Goal: Task Accomplishment & Management: Use online tool/utility

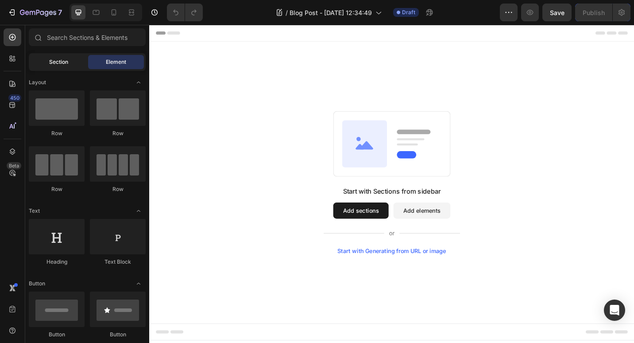
click at [58, 58] on span "Section" at bounding box center [58, 62] width 19 height 8
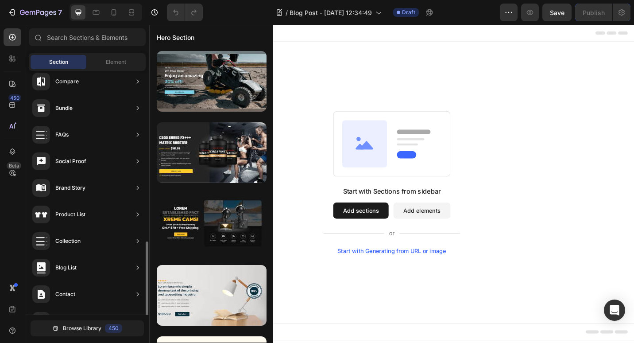
scroll to position [266, 0]
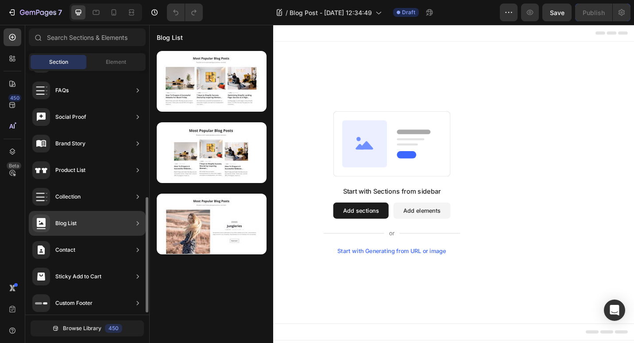
click at [64, 220] on div "Blog List" at bounding box center [65, 223] width 21 height 9
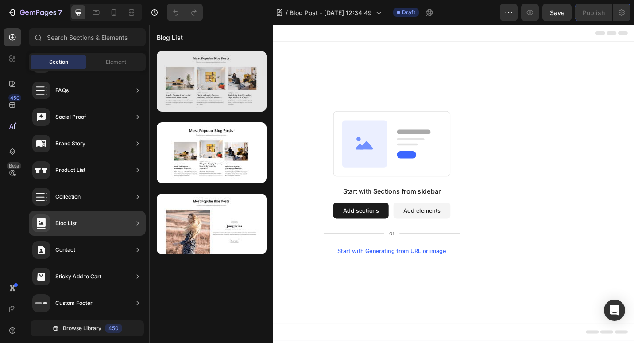
click at [203, 93] on div at bounding box center [212, 81] width 110 height 61
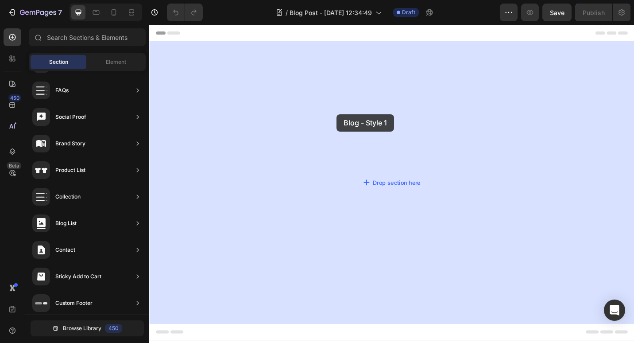
drag, startPoint x: 355, startPoint y: 111, endPoint x: 356, endPoint y: 124, distance: 13.8
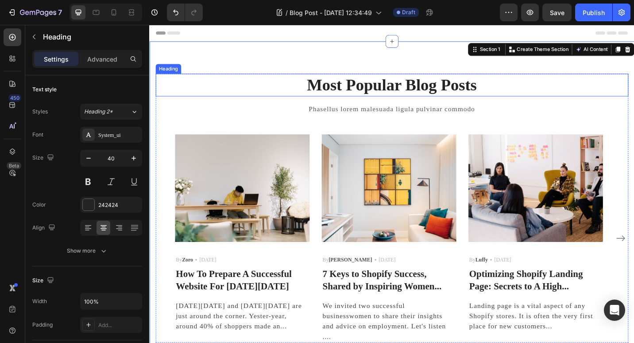
click at [406, 87] on p "Most Popular Blog Posts" at bounding box center [415, 90] width 516 height 23
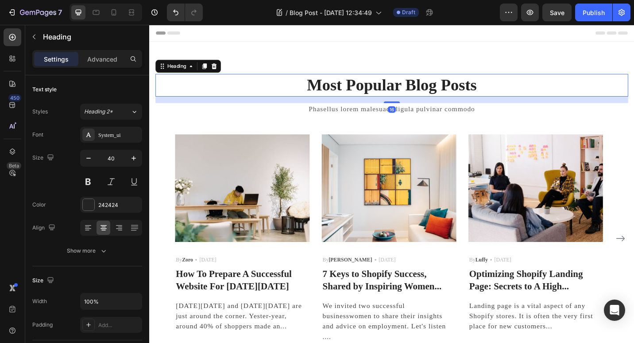
click at [421, 92] on p "Most Popular Blog Posts" at bounding box center [415, 90] width 516 height 23
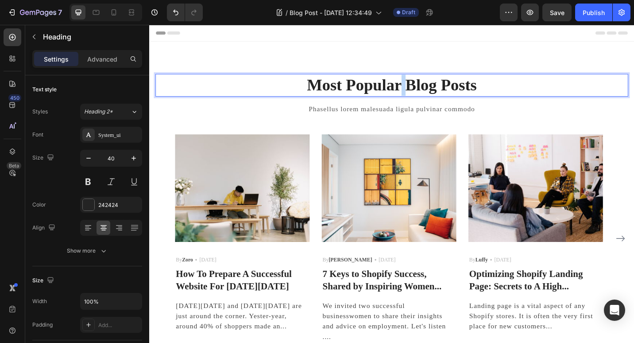
click at [421, 92] on p "Most Popular Blog Posts" at bounding box center [415, 90] width 516 height 23
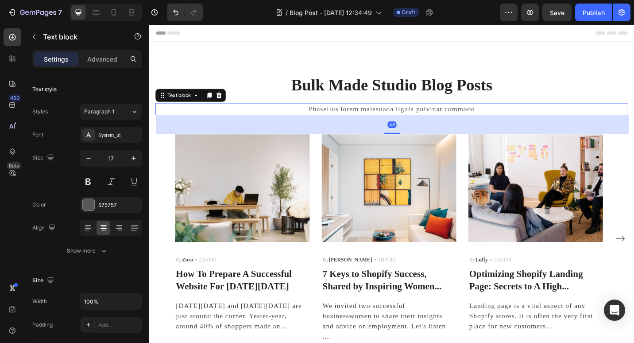
click at [413, 115] on p "Phasellus lorem malesuada ligula pulvinar commodo" at bounding box center [415, 117] width 516 height 12
click at [416, 115] on p "Phasellus lorem malesuada ligula pulvinar commodo" at bounding box center [415, 117] width 516 height 12
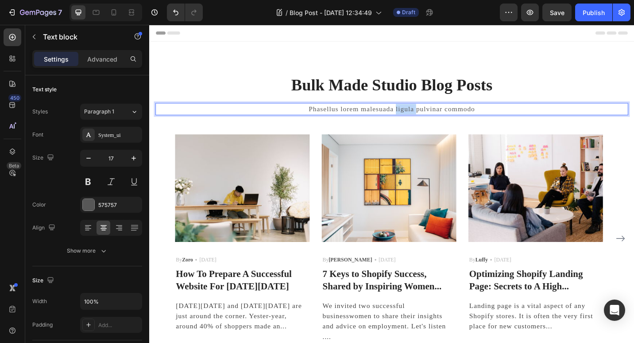
click at [416, 115] on p "Phasellus lorem malesuada ligula pulvinar commodo" at bounding box center [415, 117] width 516 height 12
click at [479, 113] on p "All things photography, product and" at bounding box center [415, 117] width 516 height 12
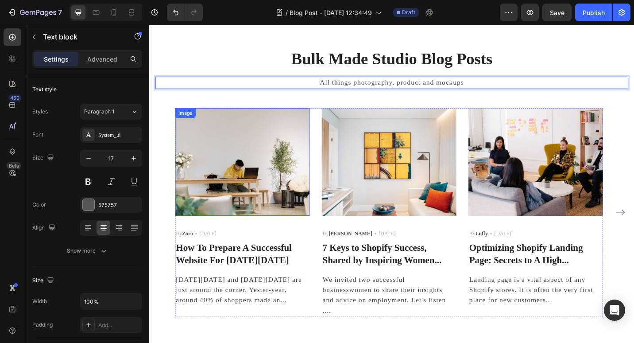
scroll to position [44, 0]
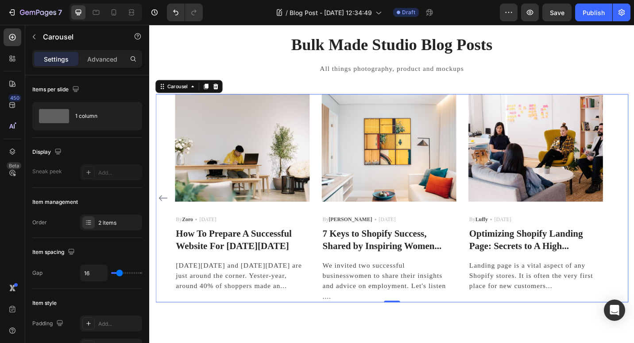
click at [166, 213] on icon "Carousel Back Arrow" at bounding box center [164, 214] width 11 height 11
click at [246, 163] on img at bounding box center [250, 159] width 147 height 118
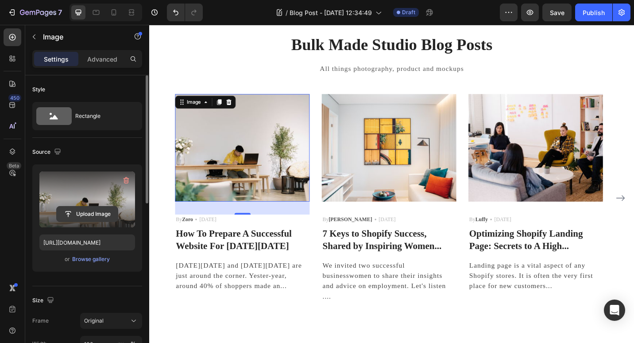
click at [85, 211] on input "file" at bounding box center [87, 213] width 61 height 15
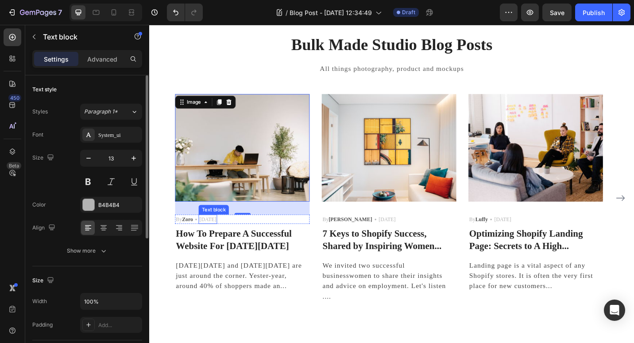
click at [222, 239] on p "[DATE]" at bounding box center [213, 237] width 19 height 9
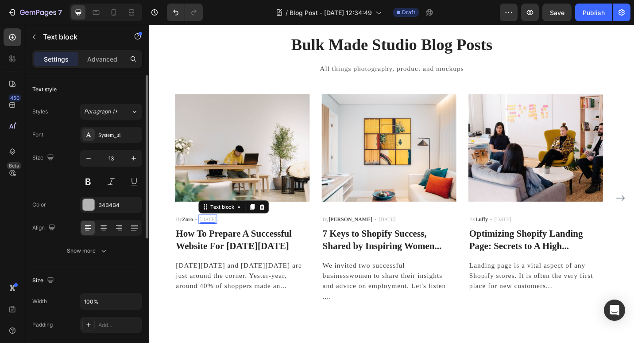
click at [214, 239] on p "[DATE]" at bounding box center [213, 237] width 19 height 9
click at [218, 239] on p "[DATE]" at bounding box center [213, 237] width 19 height 9
click at [213, 234] on p "[DATE]" at bounding box center [213, 237] width 19 height 9
click at [211, 239] on p "[DATE]" at bounding box center [213, 237] width 19 height 9
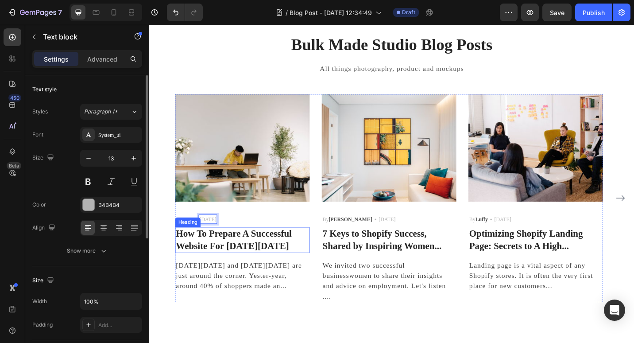
click at [255, 259] on p "How To Prepare A Successful Website For Black Friday" at bounding box center [251, 260] width 146 height 27
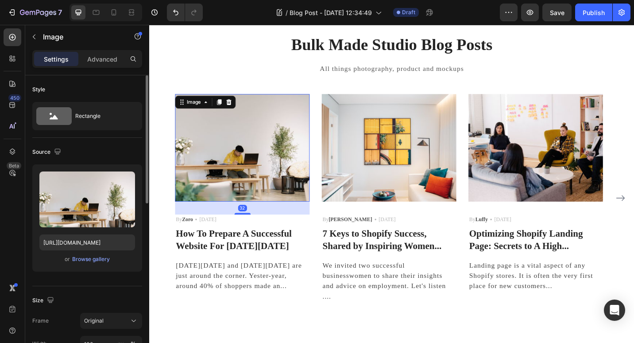
click at [226, 150] on img at bounding box center [250, 159] width 147 height 118
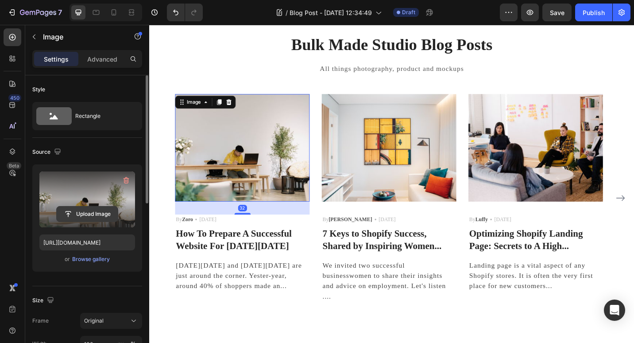
click at [80, 214] on input "file" at bounding box center [87, 213] width 61 height 15
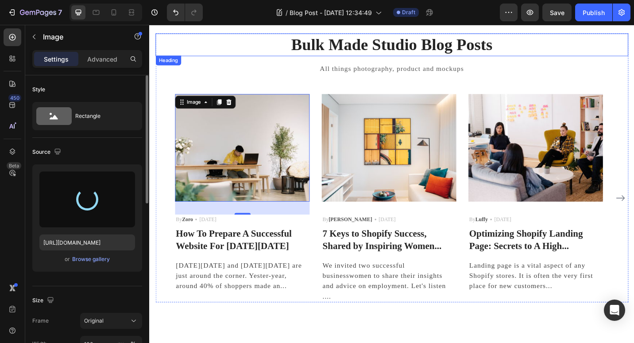
type input "https://cdn.shopify.com/s/files/1/0934/9762/2870/files/gempages_584408660050969…"
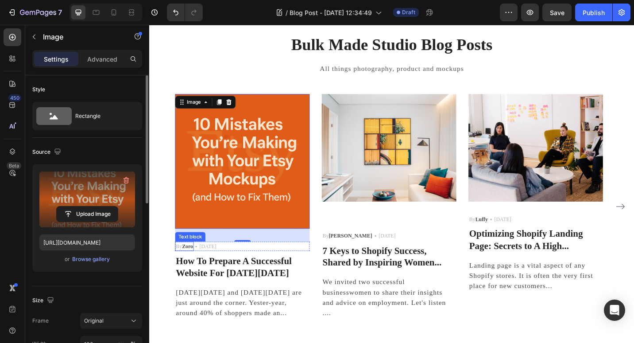
click at [192, 268] on strong "Zoro" at bounding box center [191, 267] width 12 height 7
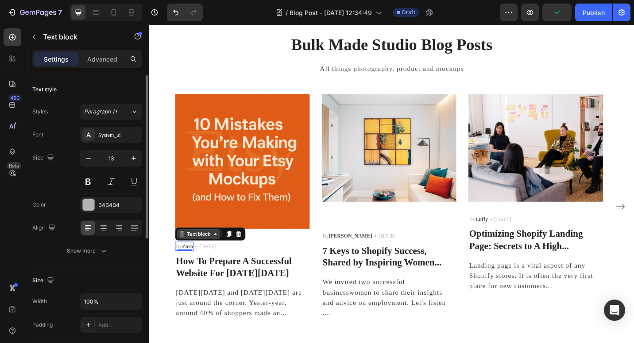
click at [211, 255] on div "Text block" at bounding box center [203, 254] width 30 height 8
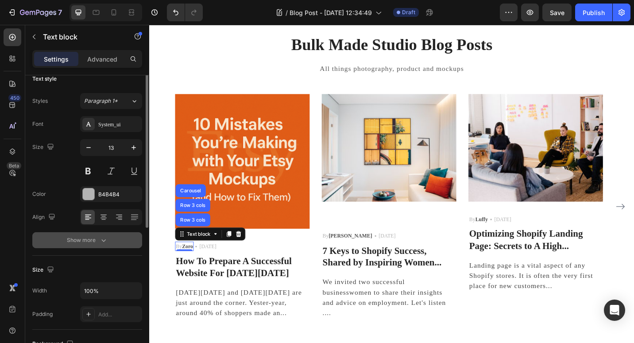
scroll to position [0, 0]
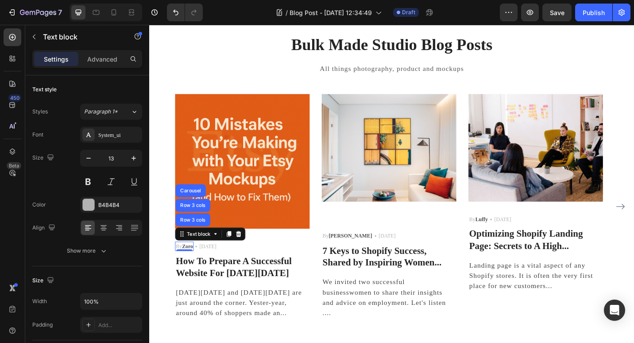
click at [189, 269] on div "0" at bounding box center [187, 272] width 9 height 7
click at [188, 271] on div at bounding box center [187, 271] width 18 height 3
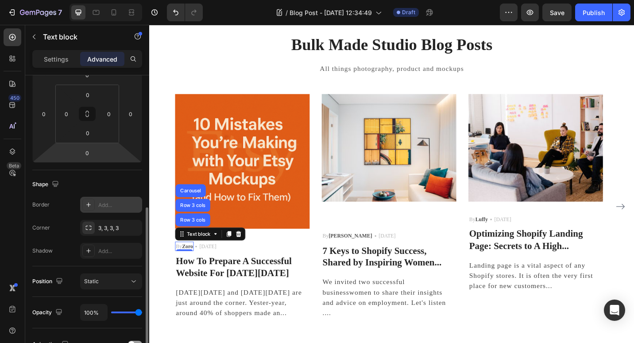
scroll to position [298, 0]
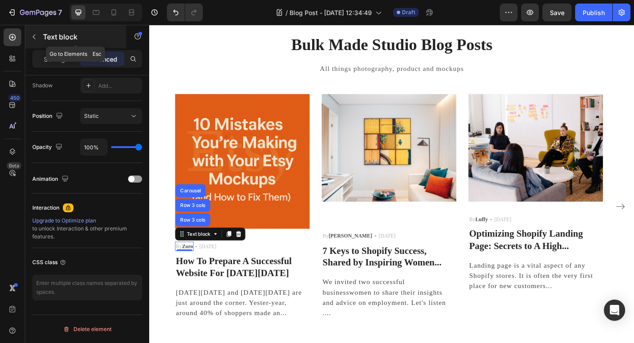
click at [50, 38] on p "Text block" at bounding box center [80, 36] width 75 height 11
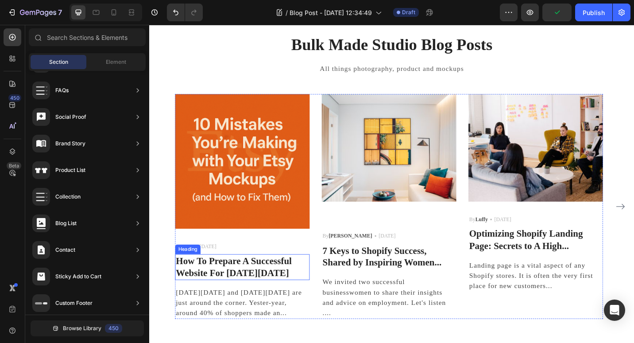
click at [254, 284] on p "How To Prepare A Successful Website For Black Friday" at bounding box center [251, 290] width 146 height 27
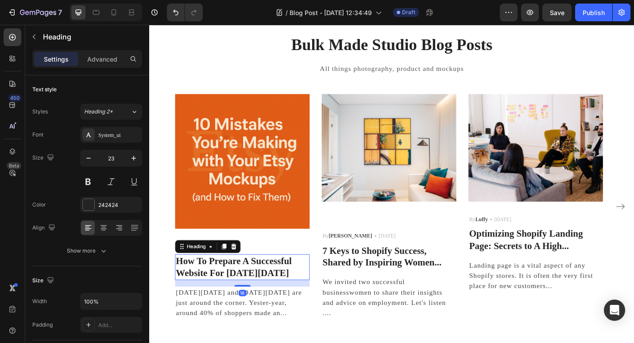
click at [254, 284] on p "How To Prepare A Successful Website For Black Friday" at bounding box center [251, 290] width 146 height 27
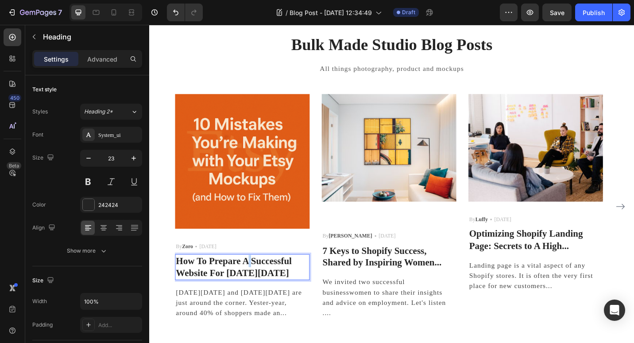
click at [254, 284] on p "How To Prepare A Successful Website For Black Friday" at bounding box center [251, 290] width 146 height 27
click at [294, 297] on p "How To PreparSuccessful Website For Black Friday" at bounding box center [251, 290] width 146 height 27
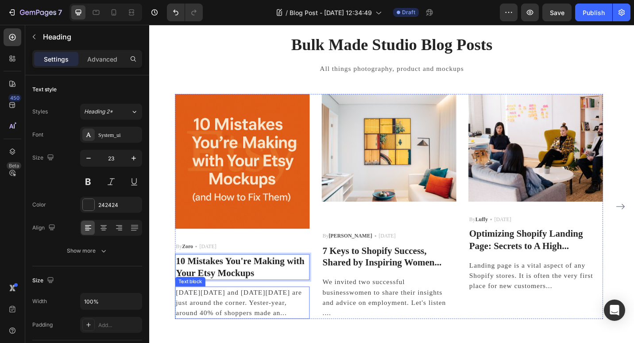
click at [228, 324] on p "[DATE][DATE] and [DATE][DATE] are just around the corner. Yester-year, around 4…" at bounding box center [251, 329] width 146 height 34
click at [222, 321] on p "[DATE][DATE] and [DATE][DATE] are just around the corner. Yester-year, around 4…" at bounding box center [251, 329] width 146 height 34
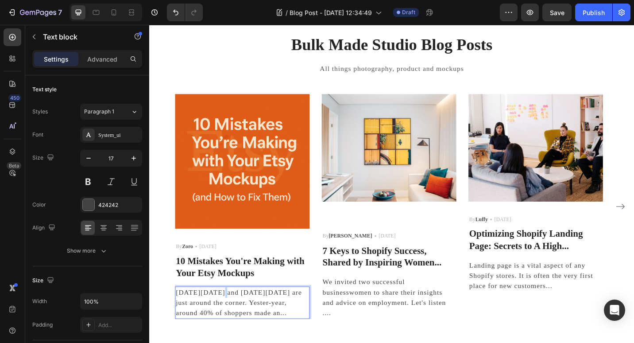
click at [222, 321] on p "[DATE][DATE] and [DATE][DATE] are just around the corner. Yester-year, around 4…" at bounding box center [251, 329] width 146 height 34
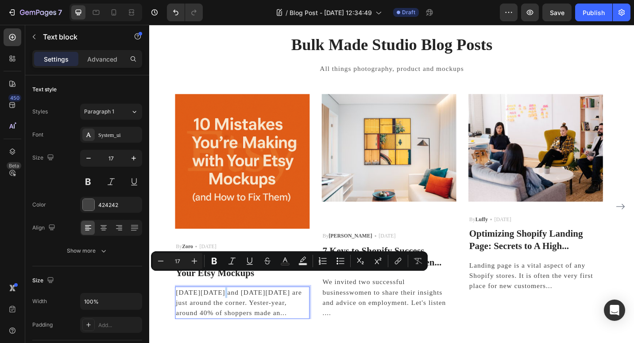
scroll to position [89, 0]
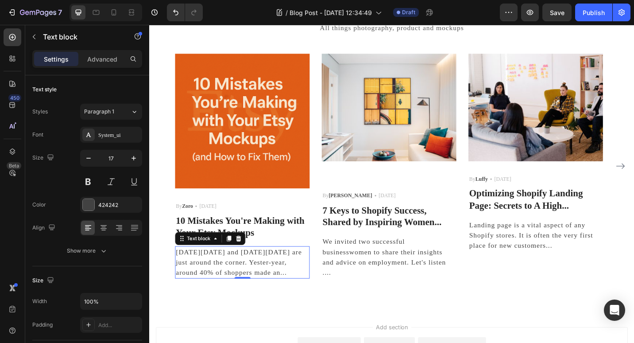
click at [191, 277] on p "[DATE][DATE] and [DATE][DATE] are just around the corner. Yester-year, around 4…" at bounding box center [251, 285] width 146 height 34
click at [185, 273] on p "[DATE][DATE] and [DATE][DATE] are just around the corner. Yester-year, around 4…" at bounding box center [251, 285] width 146 height 34
click at [103, 61] on p "Advanced" at bounding box center [102, 58] width 30 height 9
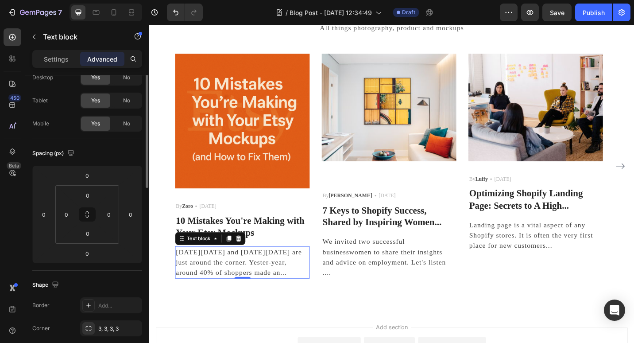
scroll to position [0, 0]
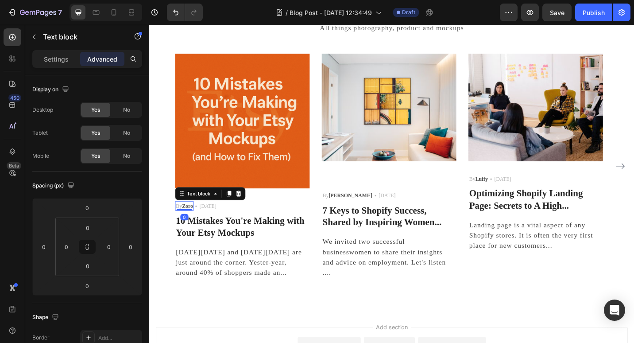
click at [187, 221] on strong "Zoro" at bounding box center [191, 223] width 12 height 7
click at [194, 220] on strong "Zoro" at bounding box center [191, 223] width 12 height 7
click at [194, 221] on strong "Zoro" at bounding box center [191, 223] width 12 height 7
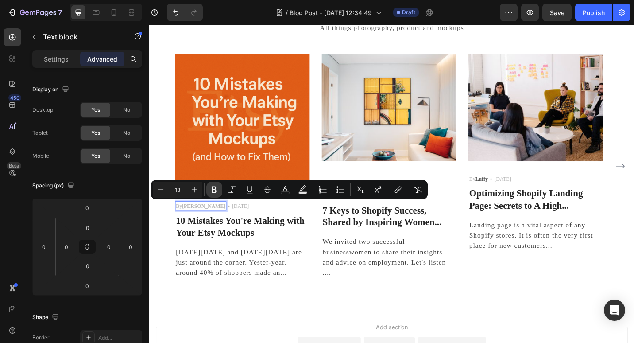
click at [214, 188] on icon "Editor contextual toolbar" at bounding box center [214, 189] width 9 height 9
click at [234, 239] on p "10 Mistakes You're Making with Your Etsy Mockups" at bounding box center [251, 245] width 146 height 27
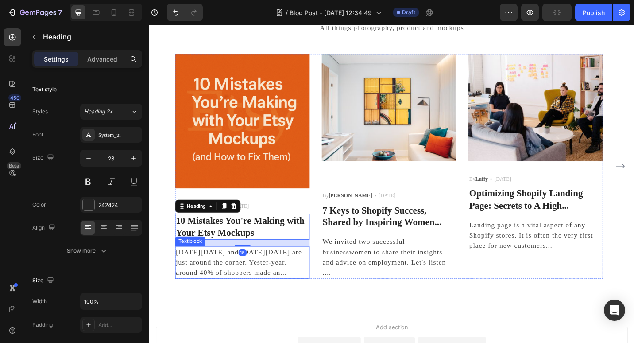
click at [242, 290] on p "[DATE][DATE] and [DATE][DATE] are just around the corner. Yester-year, around 4…" at bounding box center [251, 285] width 146 height 34
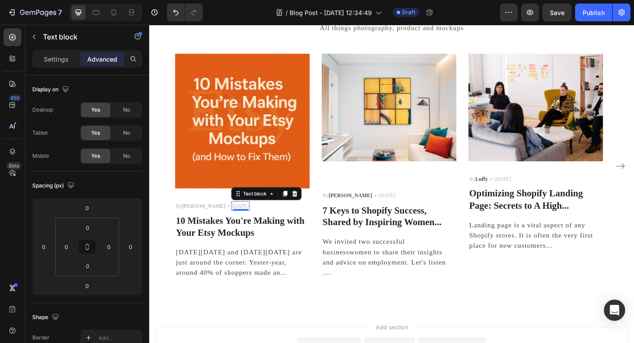
click at [239, 224] on div "May 29,2022 Text block 0" at bounding box center [249, 223] width 20 height 11
click at [240, 223] on p "[DATE]" at bounding box center [249, 223] width 19 height 9
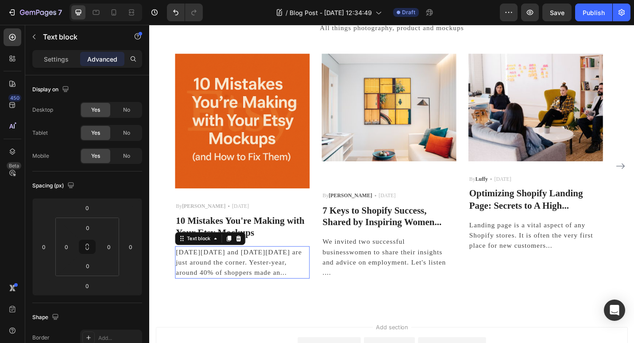
click at [216, 286] on p "[DATE][DATE] and [DATE][DATE] are just around the corner. Yester-year, around 4…" at bounding box center [251, 285] width 146 height 34
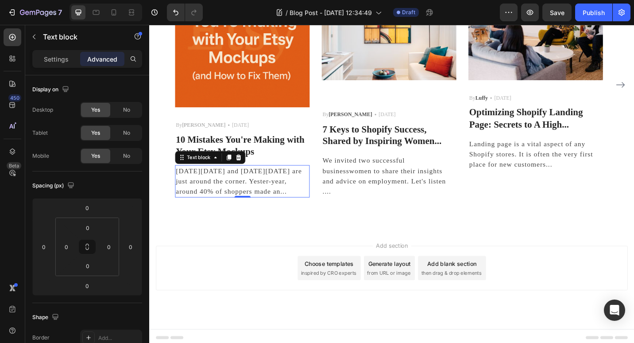
scroll to position [181, 0]
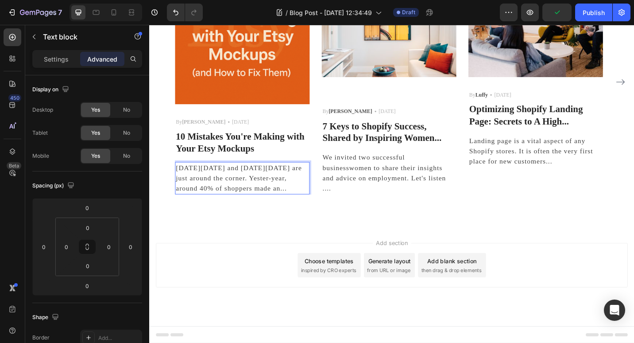
click at [272, 187] on p "[DATE][DATE] and [DATE][DATE] are just around the corner. Yester-year, around 4…" at bounding box center [251, 193] width 146 height 34
click at [246, 191] on p "[DATE][DATE] and [DATE][DATE] are just around the corner. Yester-year, around 4…" at bounding box center [251, 193] width 146 height 34
click at [223, 189] on p "[DATE][DATE] and [DATE][DATE] are just around the corner. Yester-year, around 4…" at bounding box center [251, 193] width 146 height 34
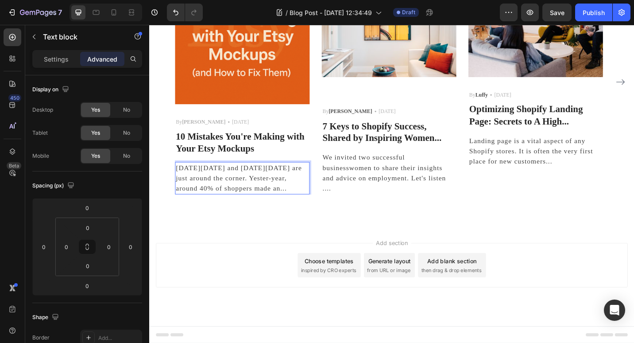
click at [185, 180] on p "[DATE][DATE] and [DATE][DATE] are just around the corner. Yester-year, around 4…" at bounding box center [251, 193] width 146 height 34
click at [282, 205] on p "[DATE][DATE] and [DATE][DATE] are just around the corner. Yester-year, around 4…" at bounding box center [251, 193] width 146 height 34
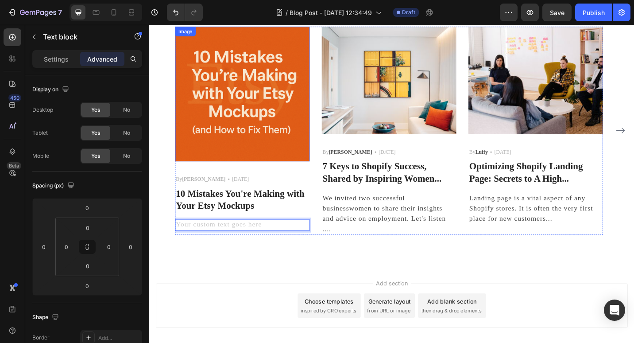
scroll to position [74, 0]
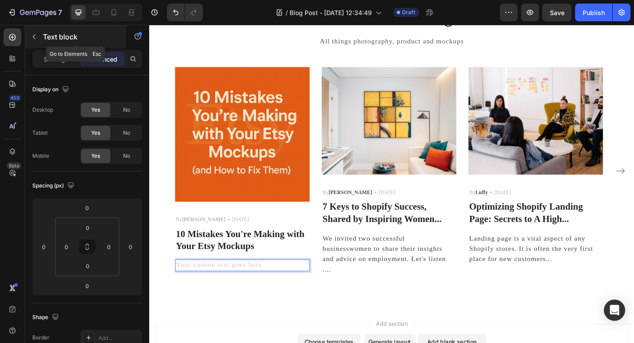
click at [35, 35] on icon "button" at bounding box center [34, 37] width 3 height 5
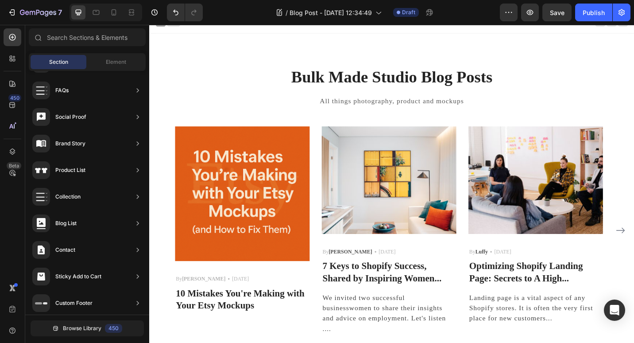
scroll to position [0, 0]
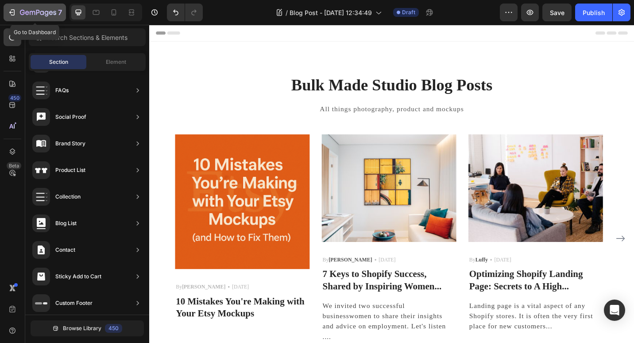
click at [12, 10] on icon "button" at bounding box center [13, 12] width 4 height 6
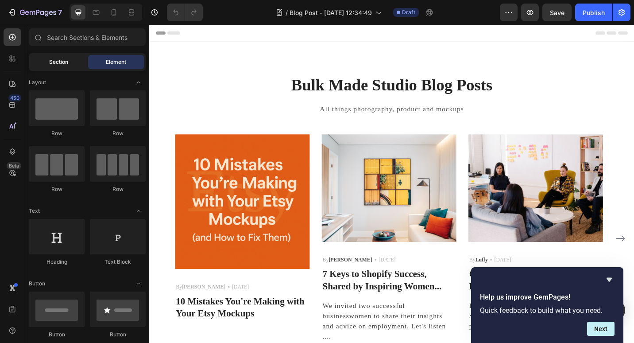
click at [56, 60] on span "Section" at bounding box center [58, 62] width 19 height 8
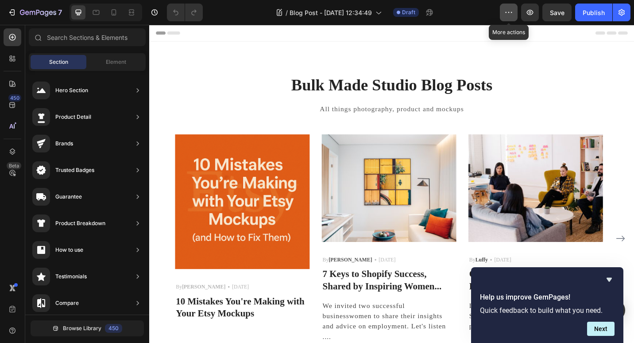
click at [510, 8] on icon "button" at bounding box center [508, 12] width 9 height 9
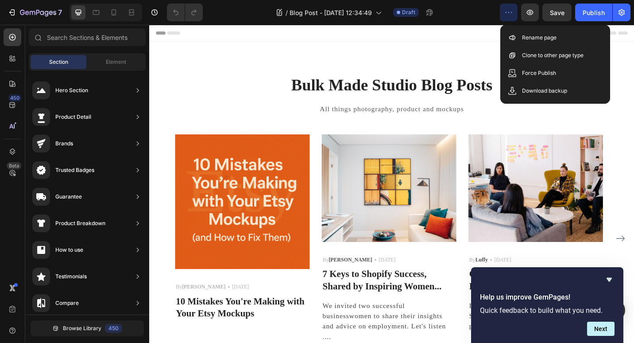
click at [454, 15] on div "/ Blog Post - Sep 27, 12:34:49 Draft" at bounding box center [355, 13] width 290 height 18
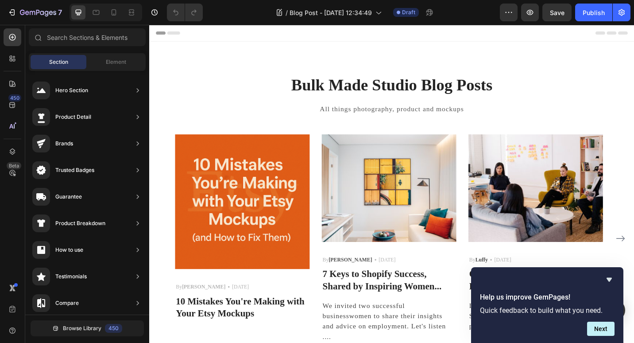
click at [159, 32] on icon at bounding box center [159, 34] width 6 height 6
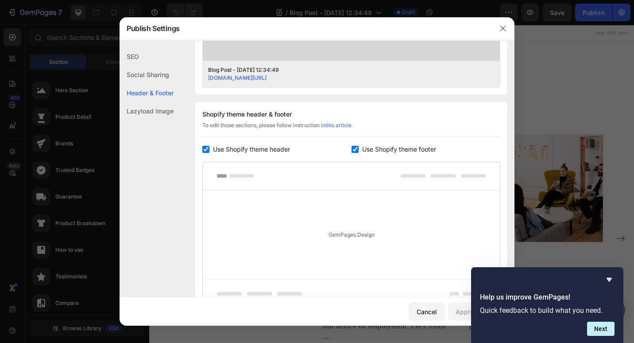
scroll to position [415, 0]
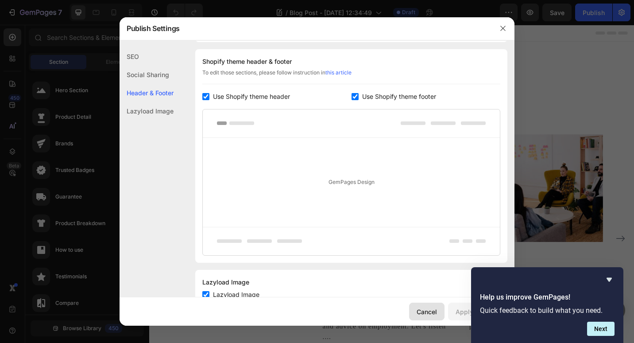
drag, startPoint x: 424, startPoint y: 313, endPoint x: 343, endPoint y: 316, distance: 81.5
click at [424, 313] on div "Cancel" at bounding box center [427, 311] width 20 height 9
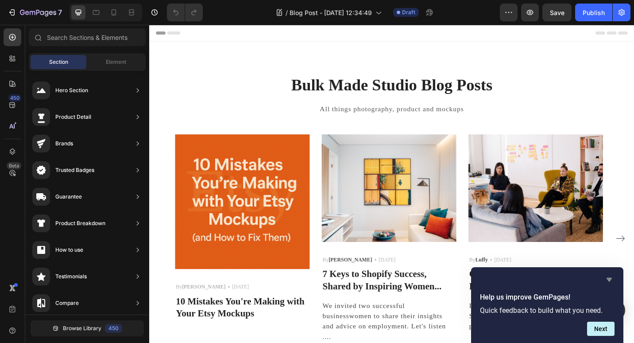
click at [609, 281] on icon "Hide survey" at bounding box center [609, 280] width 5 height 4
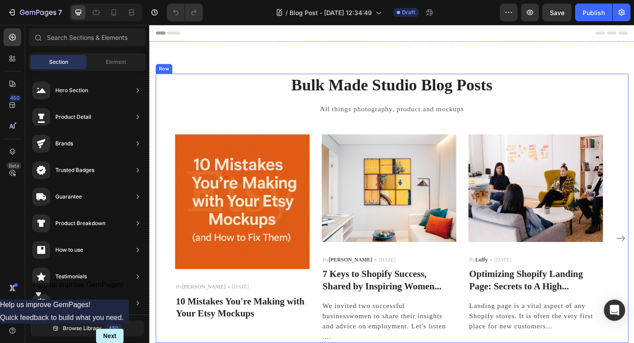
click at [329, 129] on div "Bulk Made Studio Blog Posts Heading All things photography, product and mockups…" at bounding box center [415, 225] width 518 height 294
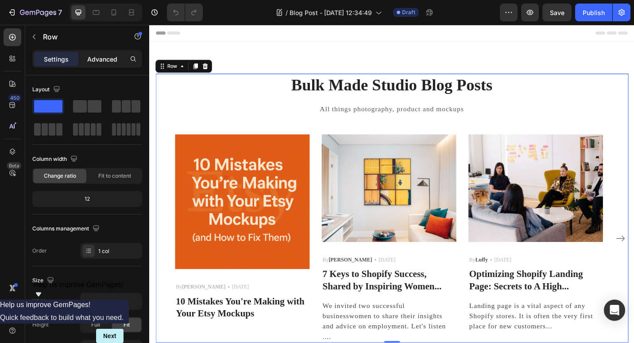
click at [95, 58] on p "Advanced" at bounding box center [102, 58] width 30 height 9
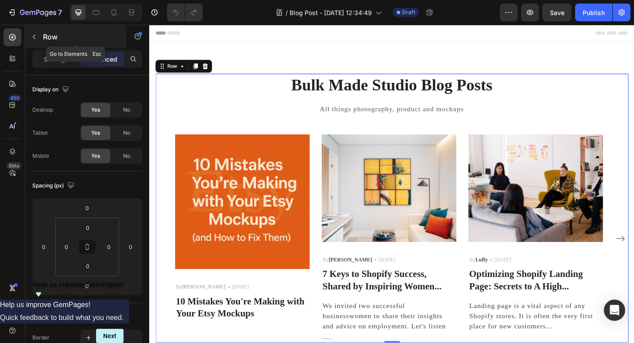
click at [35, 35] on icon "button" at bounding box center [34, 37] width 3 height 5
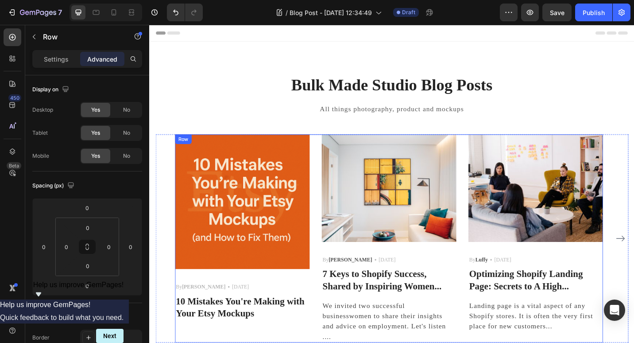
click at [328, 306] on div "Image By Michelle Text block Icon 15 August 2025 Text block Row 10 Mistakes You…" at bounding box center [411, 259] width 469 height 228
click at [52, 62] on p "Settings" at bounding box center [56, 58] width 25 height 9
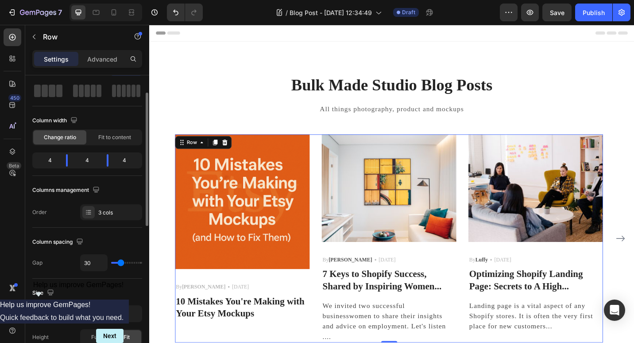
scroll to position [0, 0]
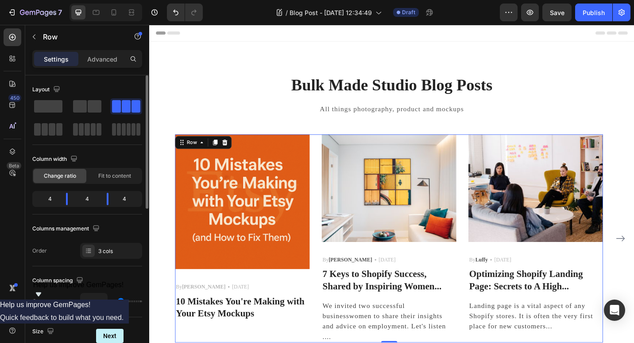
click at [128, 106] on span at bounding box center [126, 106] width 9 height 12
click at [329, 305] on div "Image By Michelle Text block Icon 15 August 2025 Text block Row 10 Mistakes You…" at bounding box center [411, 259] width 469 height 228
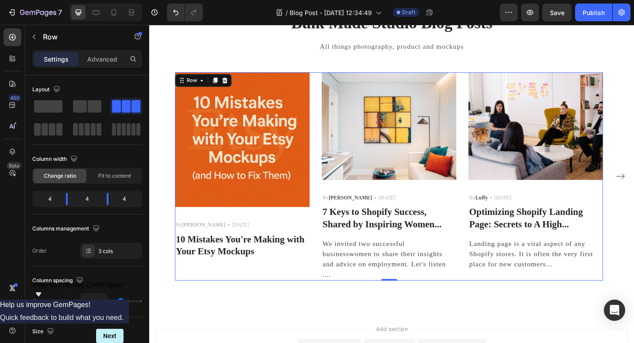
scroll to position [89, 0]
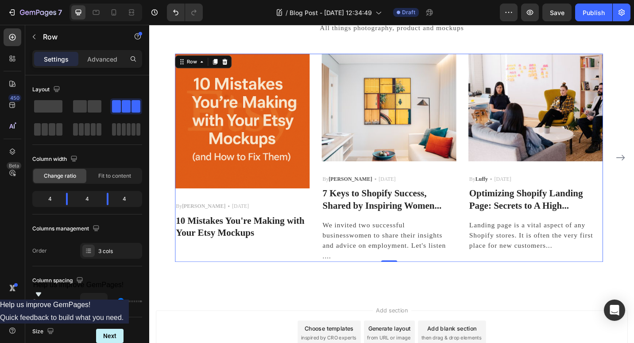
click at [322, 265] on div "Image By Michelle Text block Icon 15 August 2025 Text block Row 10 Mistakes You…" at bounding box center [250, 170] width 147 height 228
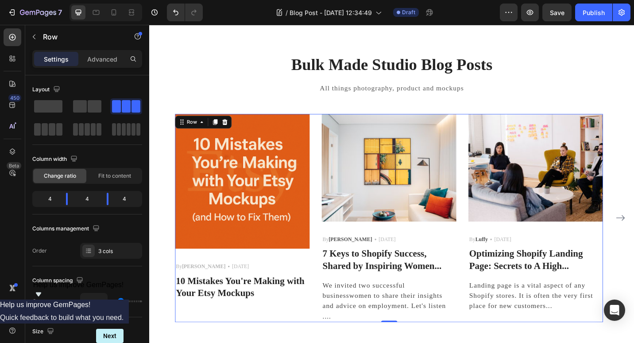
scroll to position [0, 0]
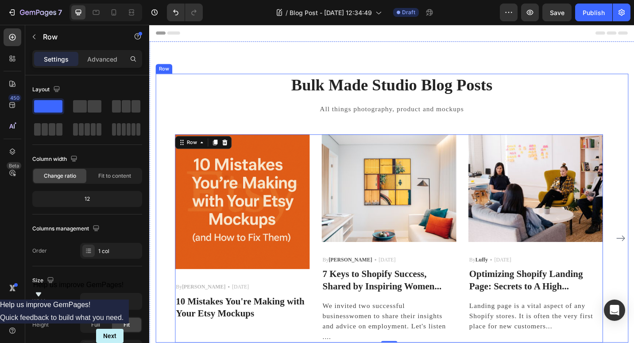
click at [320, 127] on div "Bulk Made Studio Blog Posts Heading All things photography, product and mockups…" at bounding box center [415, 225] width 518 height 294
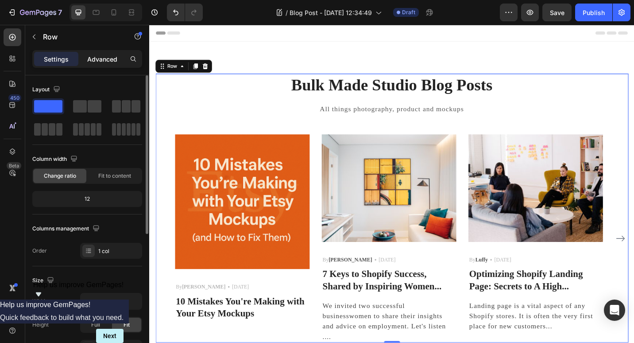
click at [96, 60] on p "Advanced" at bounding box center [102, 58] width 30 height 9
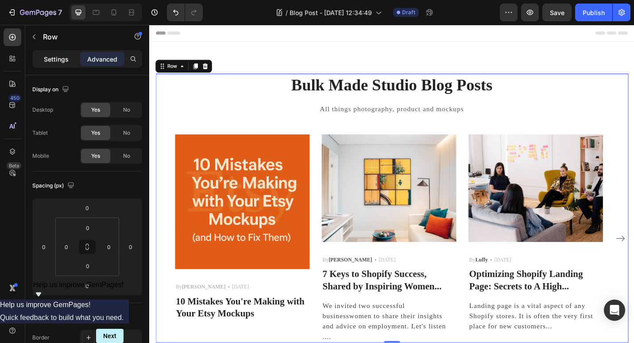
click at [62, 58] on p "Settings" at bounding box center [56, 58] width 25 height 9
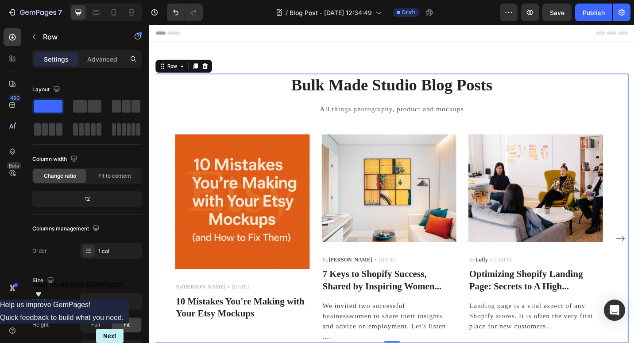
click at [223, 130] on div "Bulk Made Studio Blog Posts Heading All things photography, product and mockups…" at bounding box center [415, 225] width 518 height 294
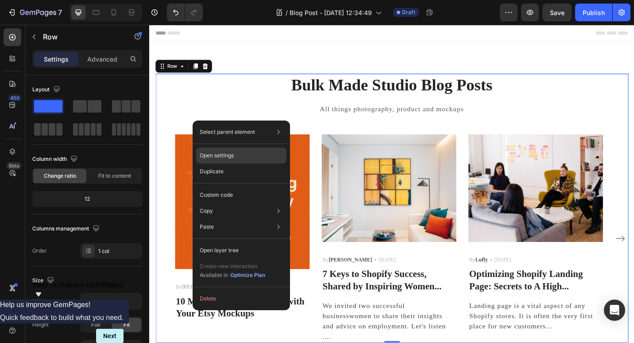
click at [226, 152] on p "Open settings" at bounding box center [217, 155] width 34 height 8
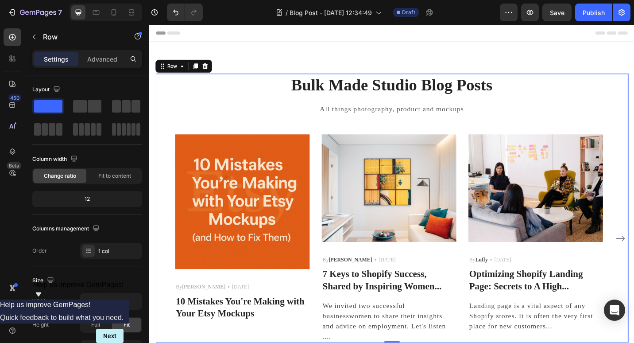
click at [249, 130] on div "Bulk Made Studio Blog Posts Heading All things photography, product and mockups…" at bounding box center [415, 225] width 518 height 294
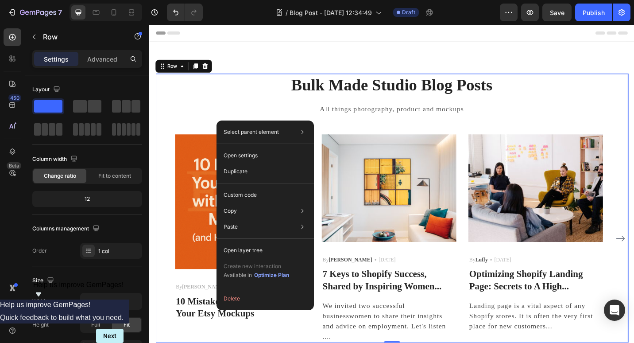
click at [196, 130] on div "Bulk Made Studio Blog Posts Heading All things photography, product and mockups…" at bounding box center [415, 225] width 518 height 294
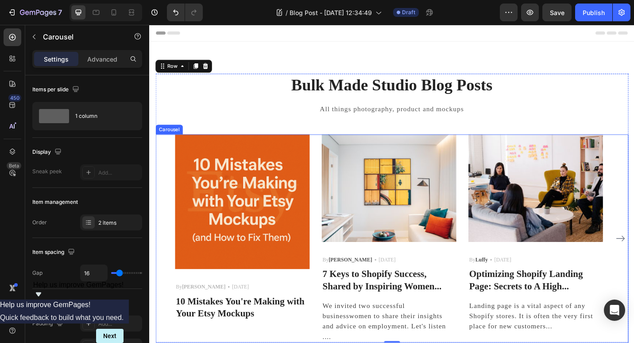
click at [170, 167] on div "Image By Michelle Text block Icon 15 August 2025 Text block Row 10 Mistakes You…" at bounding box center [415, 259] width 518 height 228
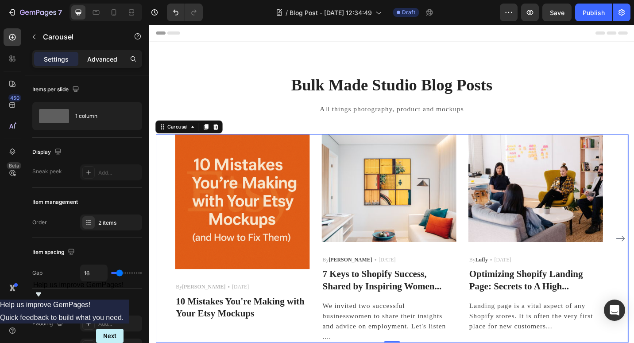
click at [104, 61] on p "Advanced" at bounding box center [102, 58] width 30 height 9
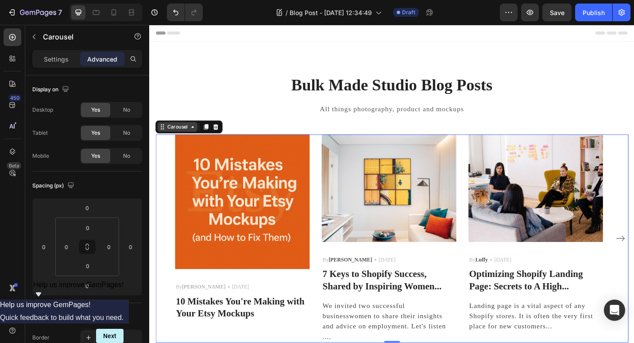
click at [197, 139] on icon at bounding box center [196, 136] width 7 height 7
click at [164, 139] on icon at bounding box center [164, 138] width 1 height 1
click at [60, 61] on p "Settings" at bounding box center [56, 58] width 25 height 9
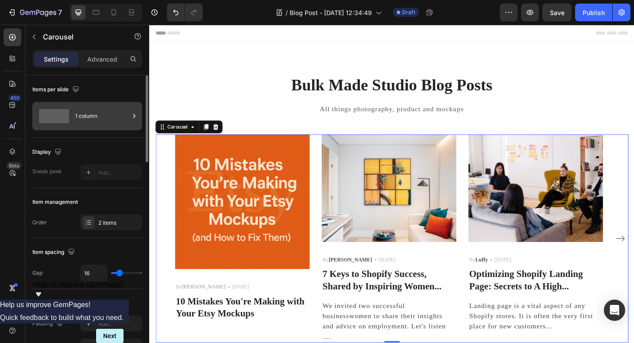
click at [102, 103] on div "1 column" at bounding box center [87, 116] width 110 height 28
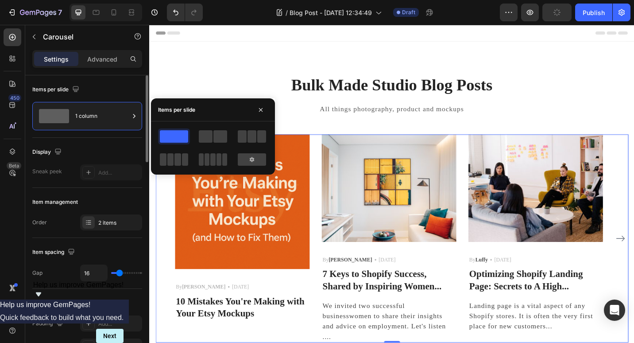
click at [101, 85] on div "Items per slide" at bounding box center [87, 89] width 110 height 14
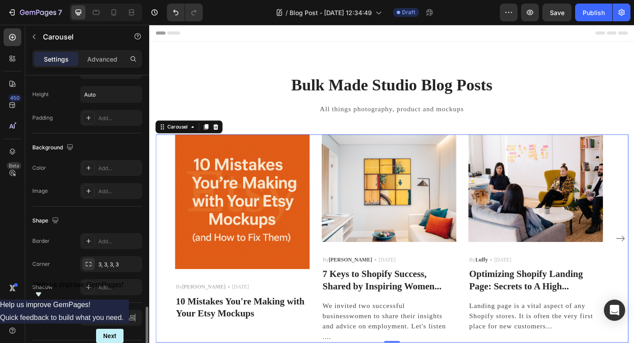
scroll to position [689, 0]
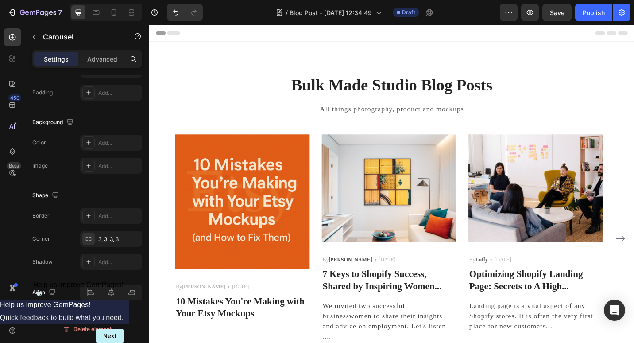
click at [166, 34] on span "Header" at bounding box center [175, 33] width 19 height 9
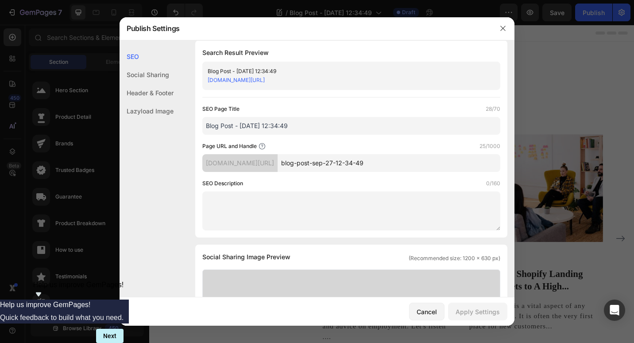
scroll to position [0, 0]
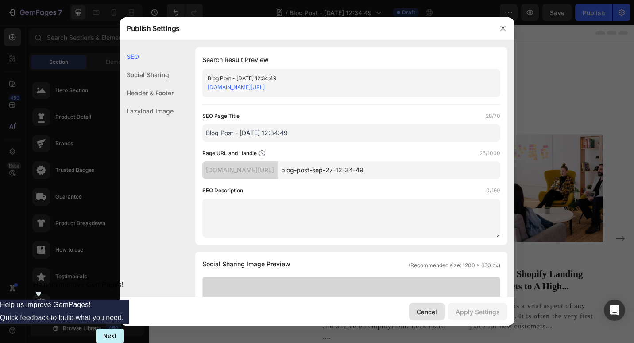
click at [425, 311] on div "Cancel" at bounding box center [427, 311] width 20 height 9
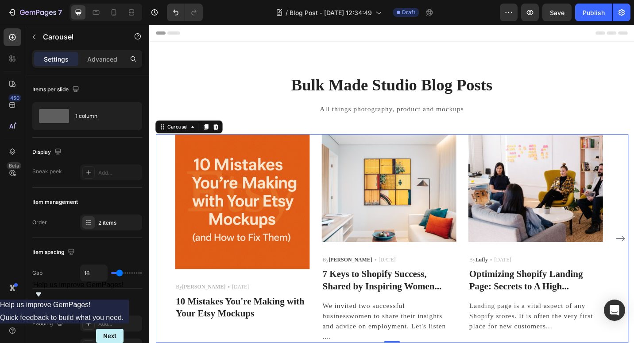
click at [171, 198] on div "Image By Michelle Text block Icon 15 August 2025 Text block Row 10 Mistakes You…" at bounding box center [415, 259] width 518 height 228
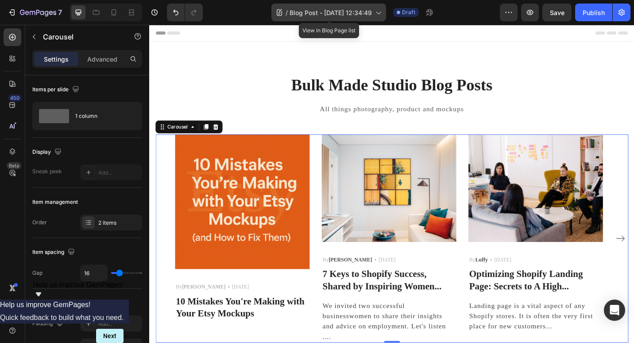
click at [380, 15] on icon at bounding box center [378, 12] width 9 height 9
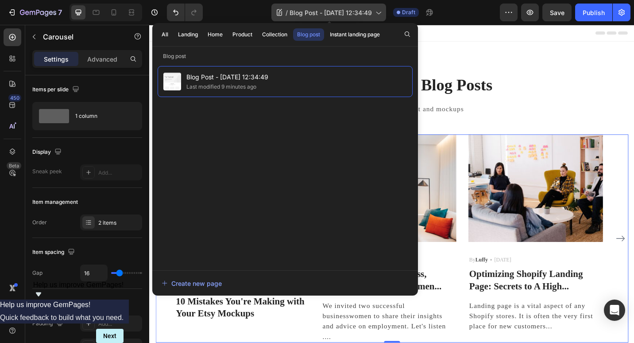
click at [380, 15] on icon at bounding box center [378, 12] width 9 height 9
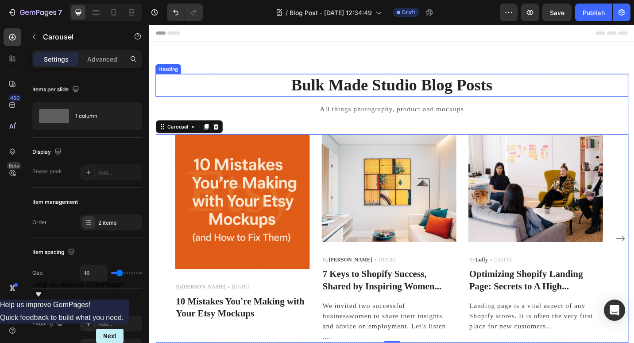
click at [268, 79] on h2 "Bulk Made Studio Blog Posts" at bounding box center [415, 90] width 518 height 25
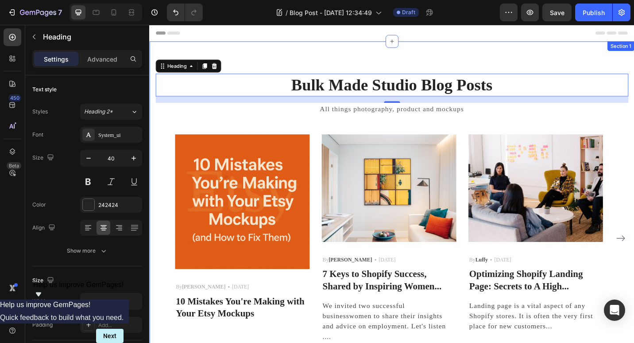
click at [276, 66] on div "Bulk Made Studio Blog Posts Heading 16 All things photography, product and mock…" at bounding box center [414, 225] width 531 height 365
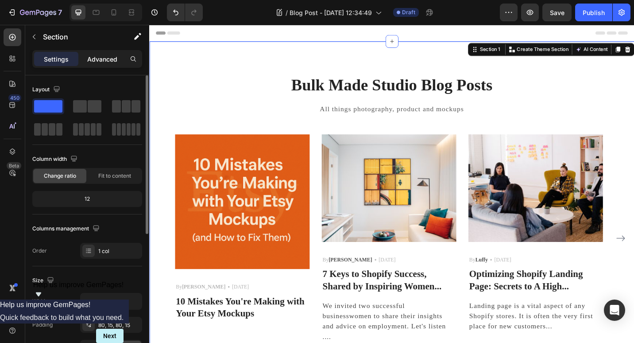
click at [100, 59] on p "Advanced" at bounding box center [102, 58] width 30 height 9
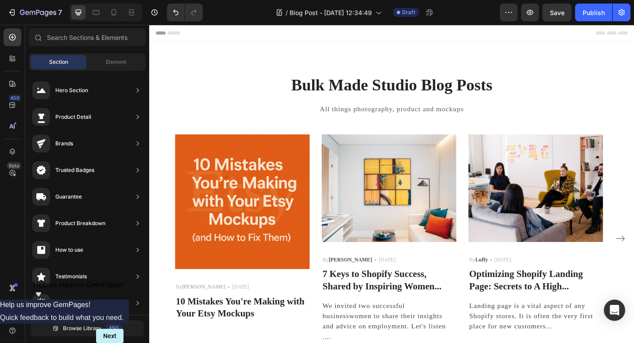
click at [634, 33] on icon at bounding box center [643, 34] width 11 height 4
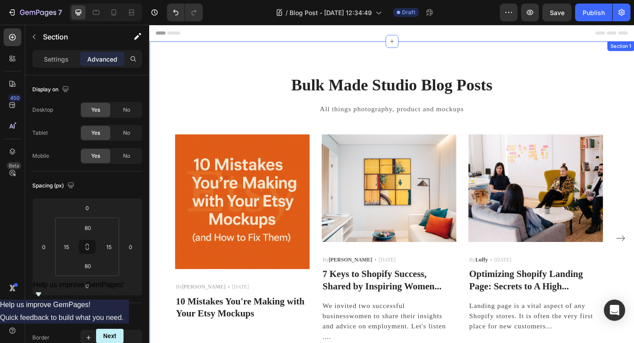
click at [268, 58] on div "Bulk Made Studio Blog Posts Heading All things photography, product and mockups…" at bounding box center [414, 225] width 531 height 365
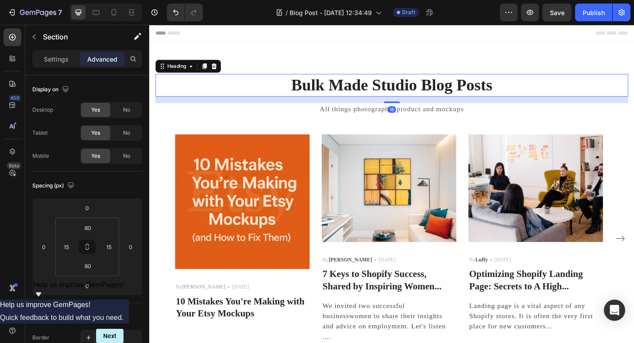
click at [307, 88] on h2 "Bulk Made Studio Blog Posts" at bounding box center [415, 90] width 518 height 25
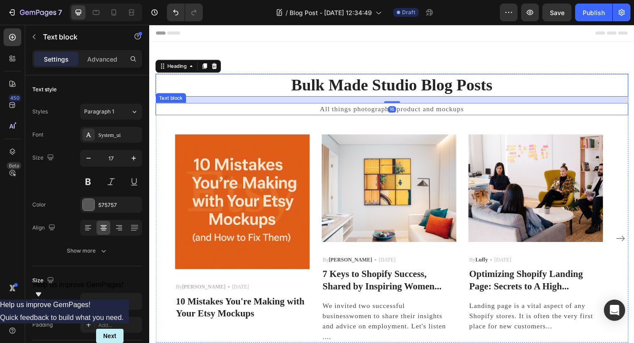
click at [333, 117] on p "All things photography, product and mockups" at bounding box center [415, 117] width 516 height 12
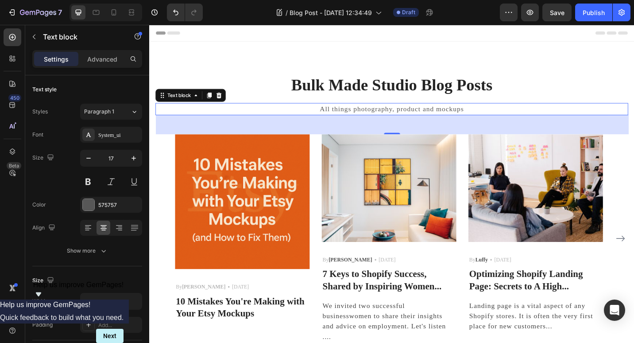
click at [330, 126] on div "48" at bounding box center [415, 134] width 518 height 21
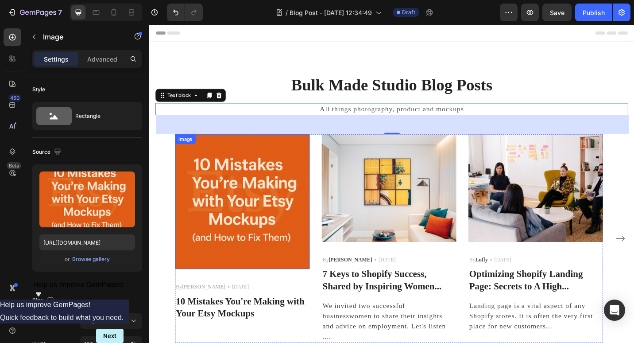
click at [309, 159] on img at bounding box center [250, 218] width 147 height 147
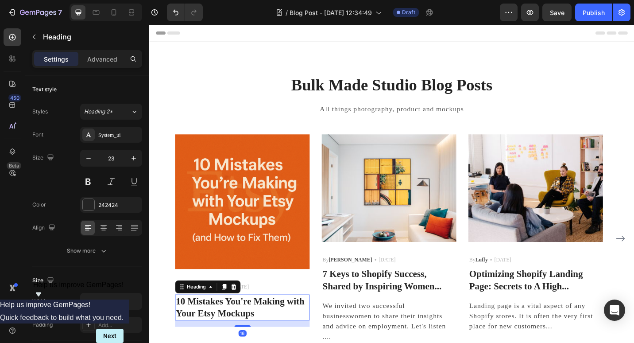
click at [210, 327] on h3 "10 Mistakes You're Making with Your Etsy Mockups" at bounding box center [250, 334] width 147 height 28
click at [107, 58] on p "Advanced" at bounding box center [102, 58] width 30 height 9
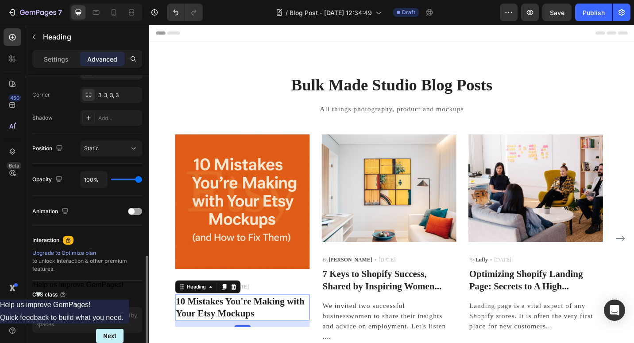
scroll to position [298, 0]
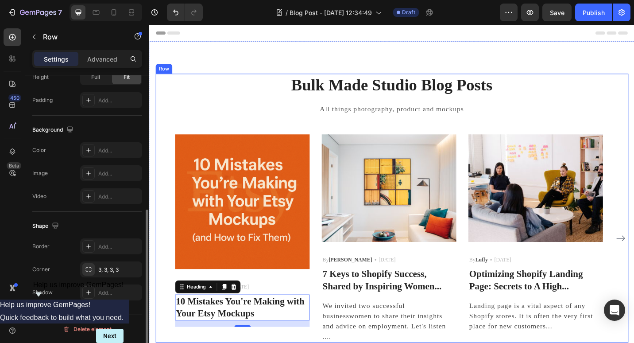
click at [187, 127] on div "Bulk Made Studio Blog Posts Heading All things photography, product and mockups…" at bounding box center [415, 225] width 518 height 294
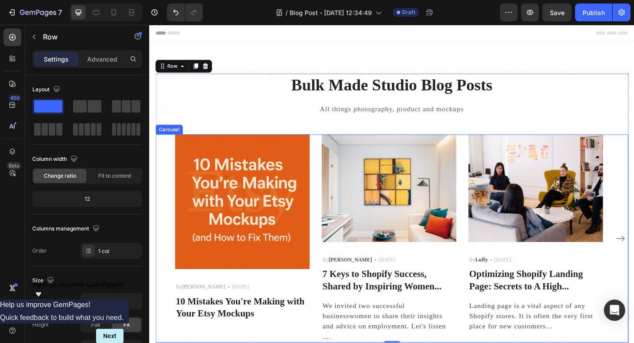
click at [172, 154] on div "Image By Michelle Text block Icon 15 August 2025 Text block Row 10 Mistakes You…" at bounding box center [415, 259] width 518 height 228
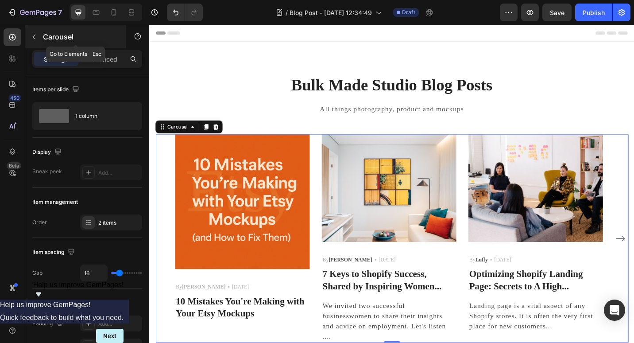
click at [34, 36] on icon "button" at bounding box center [34, 37] width 3 height 5
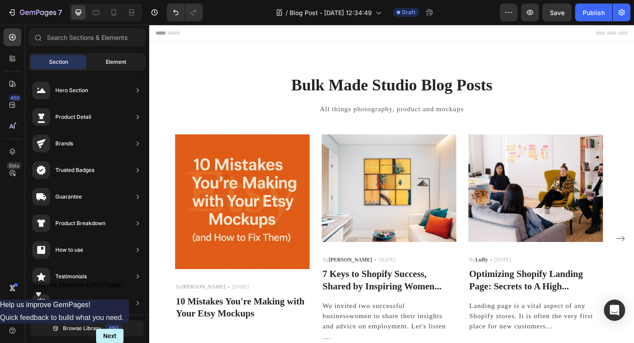
click at [113, 61] on span "Element" at bounding box center [116, 62] width 20 height 8
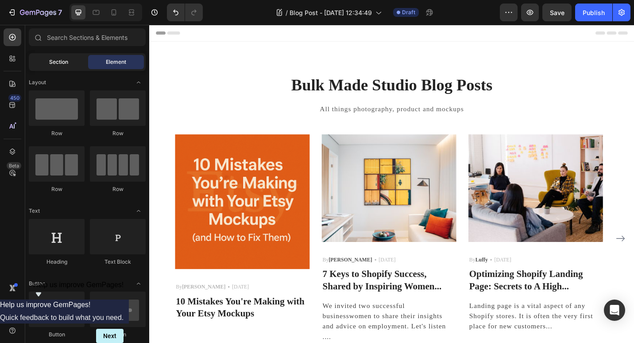
click at [62, 59] on span "Section" at bounding box center [58, 62] width 19 height 8
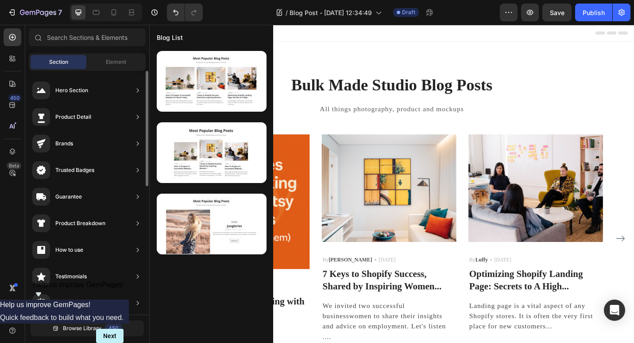
scroll to position [266, 0]
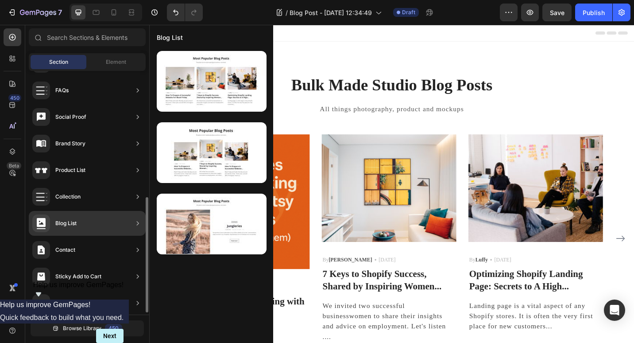
click at [67, 219] on div "Blog List" at bounding box center [65, 223] width 21 height 9
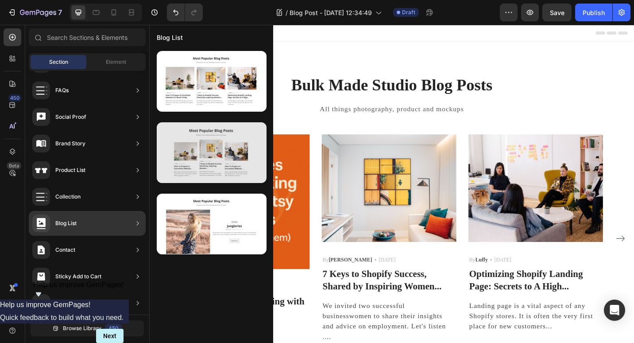
click at [220, 156] on div at bounding box center [212, 152] width 110 height 61
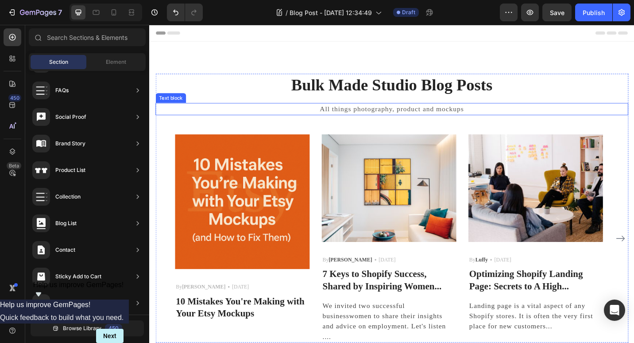
click at [531, 112] on p "All things photography, product and mockups" at bounding box center [415, 117] width 516 height 12
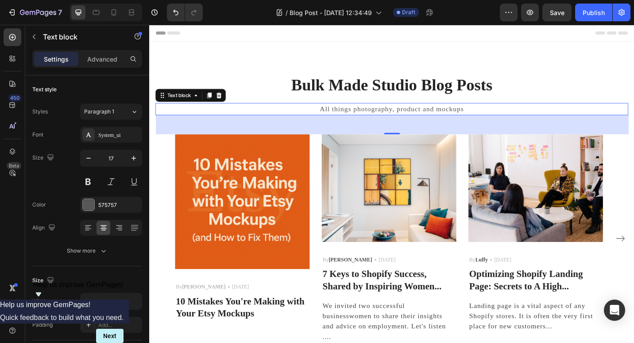
click at [506, 135] on div "48" at bounding box center [415, 134] width 518 height 21
click at [405, 136] on div "48" at bounding box center [415, 134] width 518 height 21
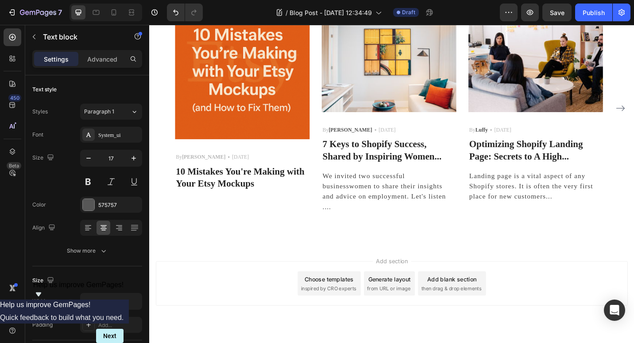
scroll to position [162, 0]
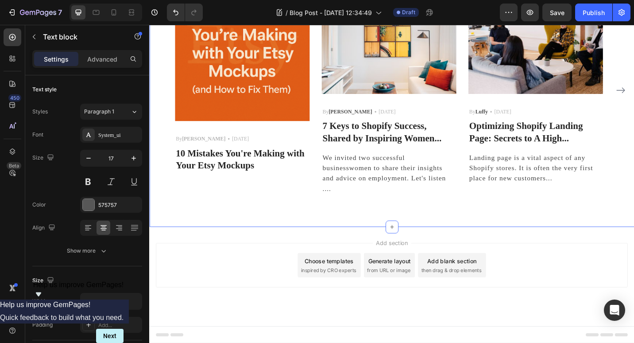
click at [388, 224] on div "Bulk Made Studio Blog Posts Heading All things photography, product and mockups…" at bounding box center [414, 62] width 531 height 365
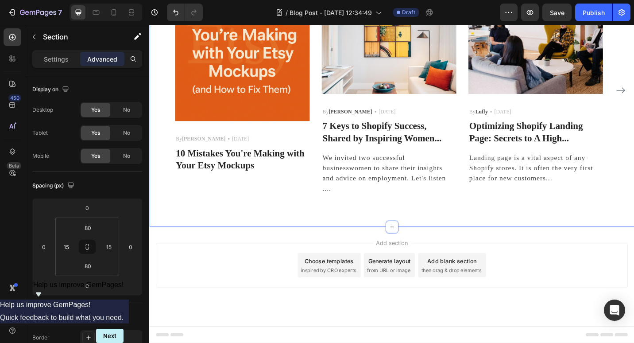
click at [346, 216] on div "Bulk Made Studio Blog Posts Heading All things photography, product and mockups…" at bounding box center [414, 62] width 531 height 365
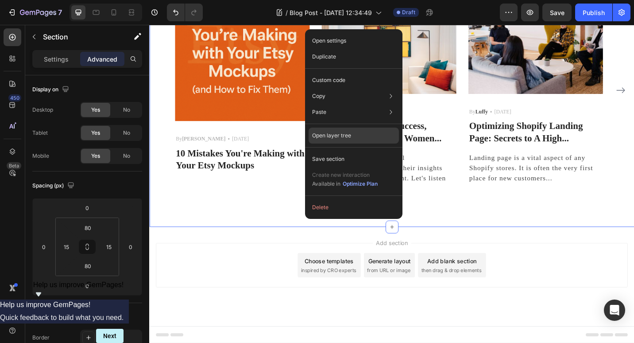
click at [346, 133] on p "Open layer tree" at bounding box center [331, 135] width 39 height 8
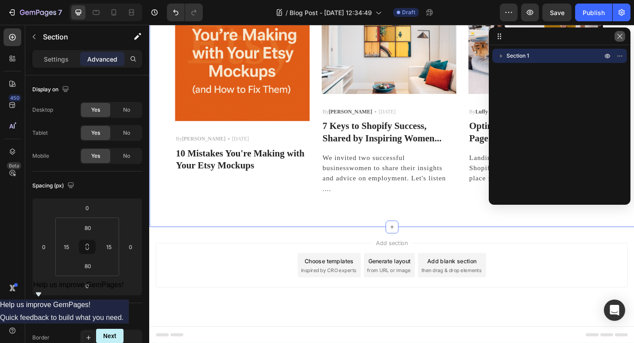
click at [620, 34] on icon "button" at bounding box center [619, 36] width 7 height 7
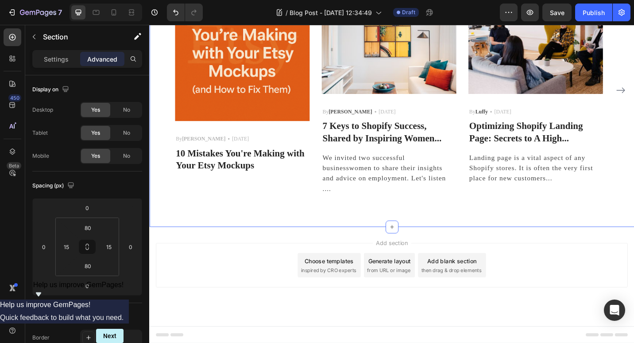
click at [265, 216] on div "Bulk Made Studio Blog Posts Heading All things photography, product and mockups…" at bounding box center [414, 62] width 531 height 365
click at [198, 219] on div "Bulk Made Studio Blog Posts Heading All things photography, product and mockups…" at bounding box center [414, 62] width 531 height 365
click at [53, 58] on p "Settings" at bounding box center [56, 58] width 25 height 9
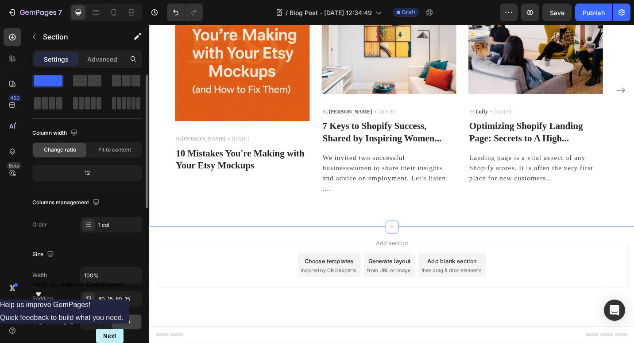
scroll to position [0, 0]
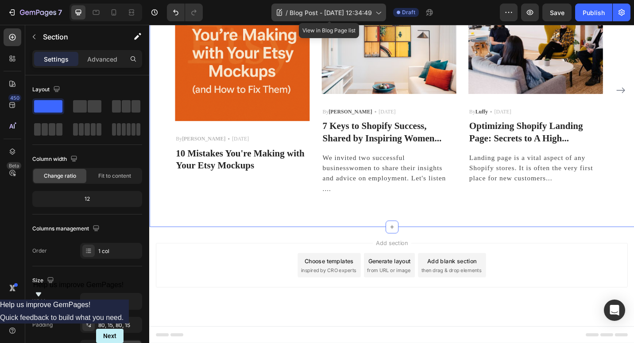
click at [379, 13] on icon at bounding box center [378, 13] width 5 height 3
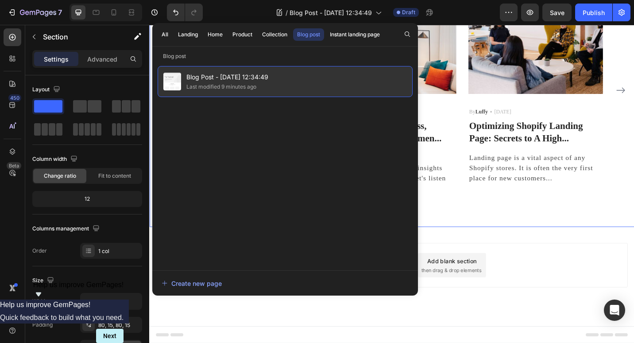
click at [321, 75] on div "Blog Post - Sep 27, 12:34:49 Last modified 9 minutes ago" at bounding box center [285, 81] width 255 height 31
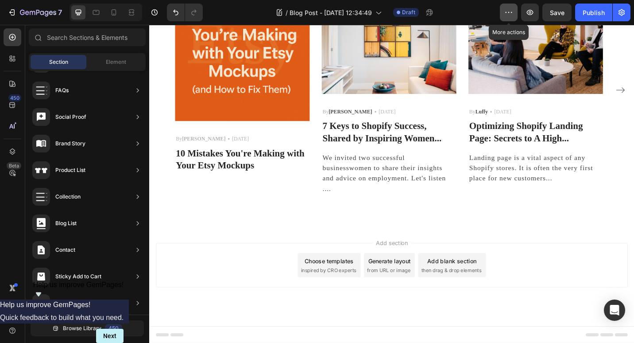
click at [508, 11] on icon "button" at bounding box center [508, 12] width 9 height 9
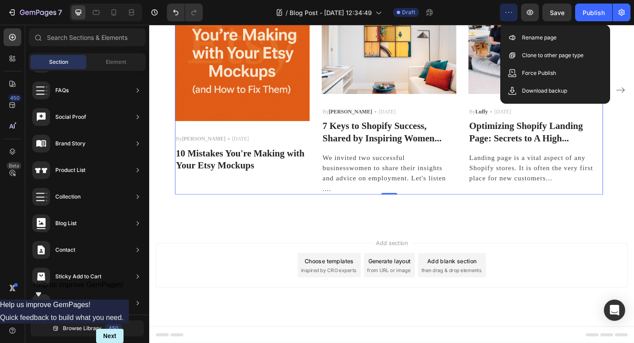
click at [265, 201] on div "Image By Michelle Text block Icon 15 August 2025 Text block Row 10 Mistakes You…" at bounding box center [250, 96] width 147 height 228
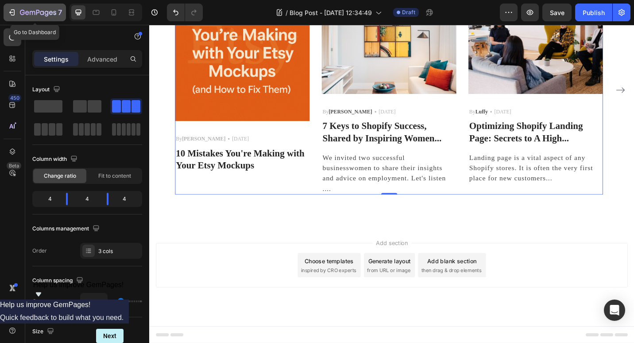
click at [13, 8] on div "7" at bounding box center [35, 12] width 54 height 11
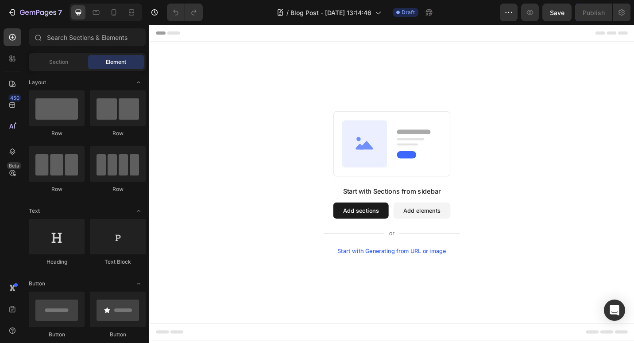
click at [376, 223] on button "Add sections" at bounding box center [381, 228] width 61 height 18
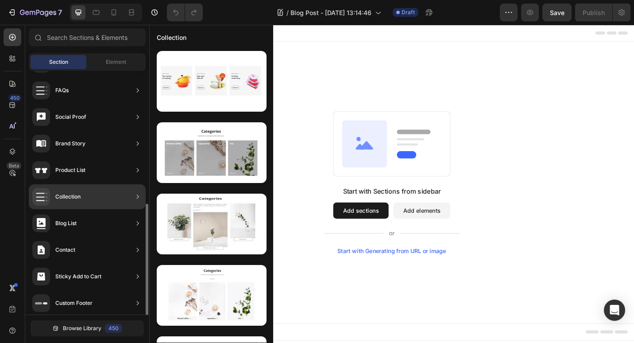
scroll to position [270, 0]
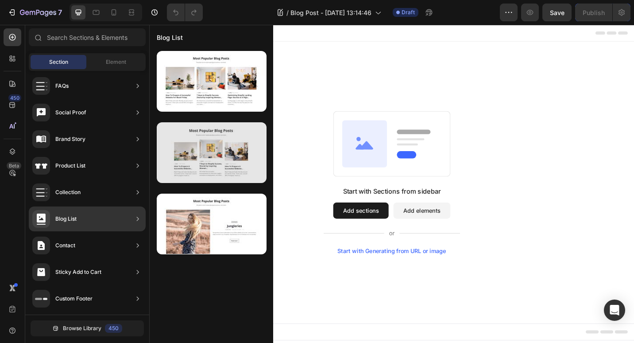
click at [241, 159] on div at bounding box center [212, 152] width 110 height 61
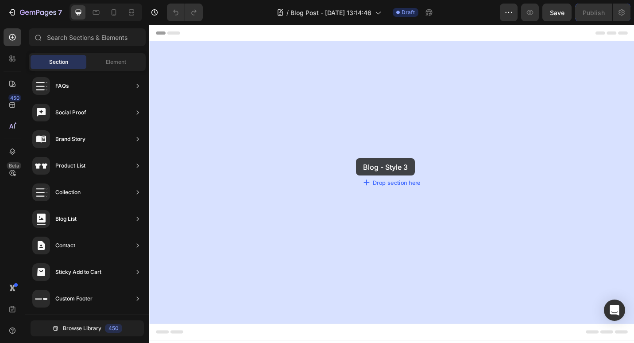
drag, startPoint x: 374, startPoint y: 175, endPoint x: 377, endPoint y: 170, distance: 5.4
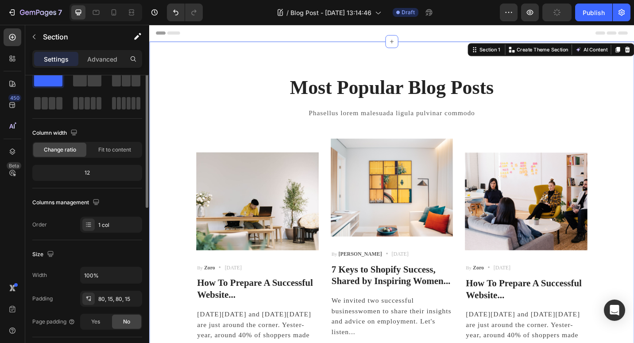
scroll to position [0, 0]
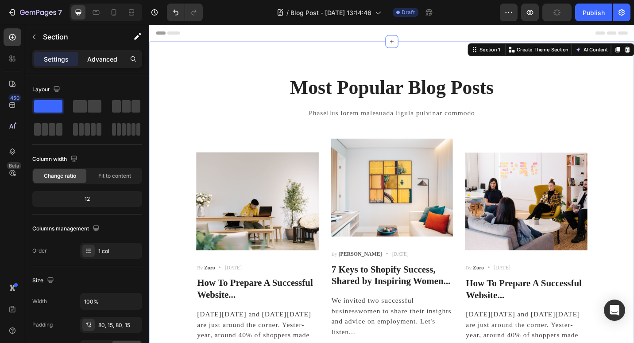
click at [95, 59] on p "Advanced" at bounding box center [102, 58] width 30 height 9
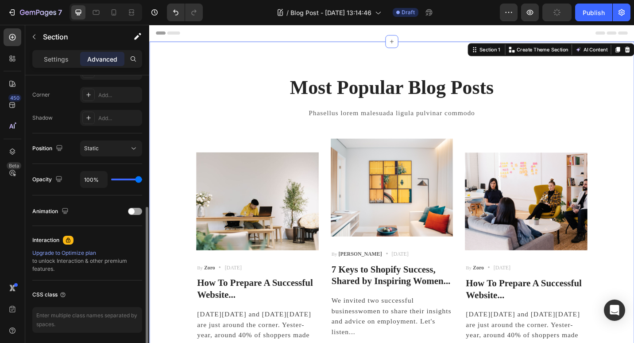
scroll to position [298, 0]
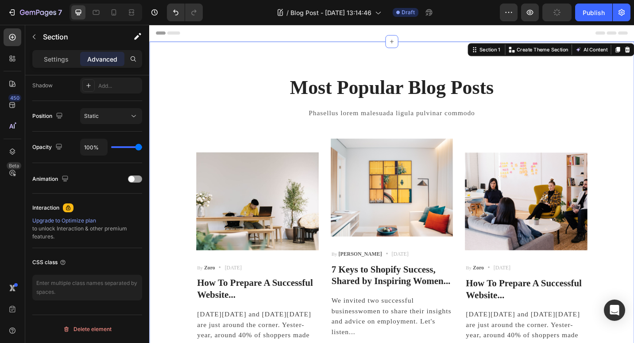
click at [234, 66] on div "Most Popular Blog Posts Heading Phasellus lorem malesuada ligula pulvinar commo…" at bounding box center [414, 230] width 531 height 375
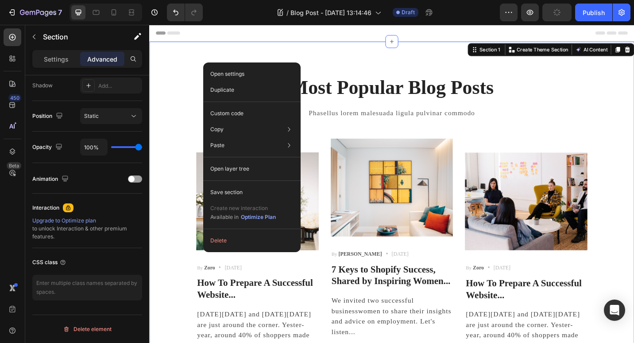
click at [180, 175] on div "Most Popular Blog Posts Heading Phasellus lorem malesuada ligula pulvinar commo…" at bounding box center [415, 230] width 518 height 304
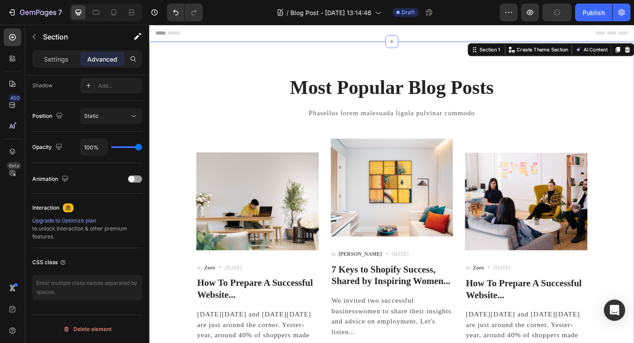
click at [183, 189] on div "Most Popular Blog Posts Heading Phasellus lorem malesuada ligula pulvinar commo…" at bounding box center [415, 230] width 518 height 304
click at [185, 199] on div "Most Popular Blog Posts Heading Phasellus lorem malesuada ligula pulvinar commo…" at bounding box center [415, 230] width 518 height 304
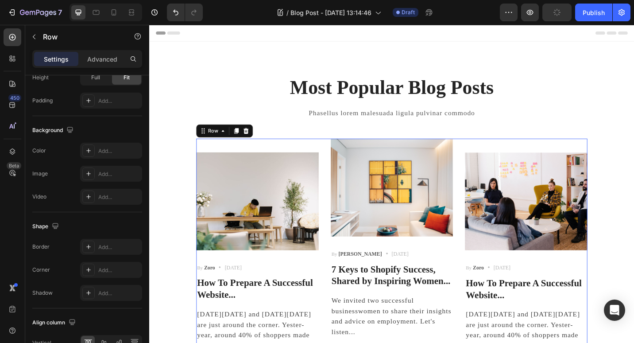
click at [335, 154] on div "Image By Zoro Text block Icon May 29,2022 Text block Row How To Prepare A Succe…" at bounding box center [415, 265] width 429 height 233
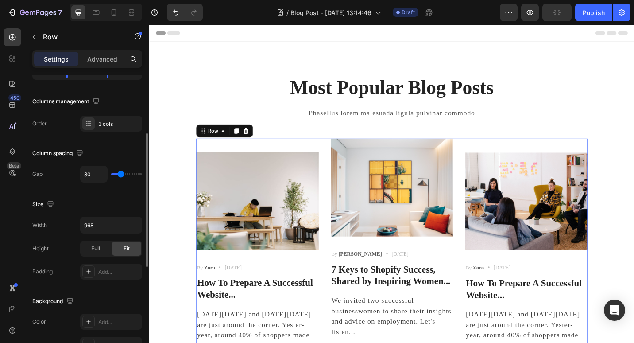
scroll to position [0, 0]
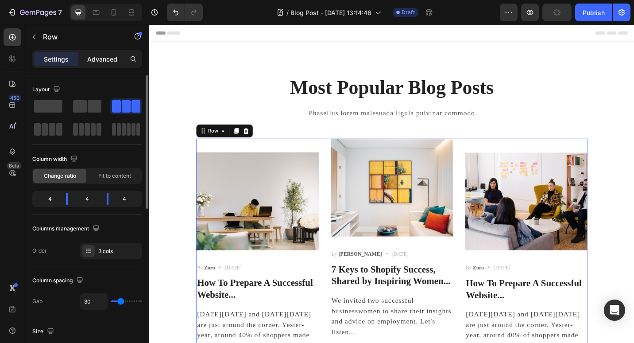
click at [104, 58] on p "Advanced" at bounding box center [102, 58] width 30 height 9
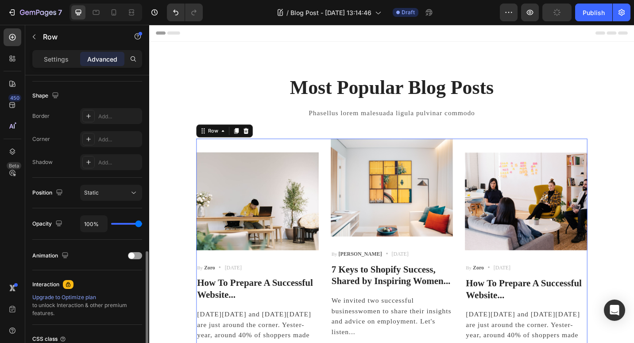
scroll to position [298, 0]
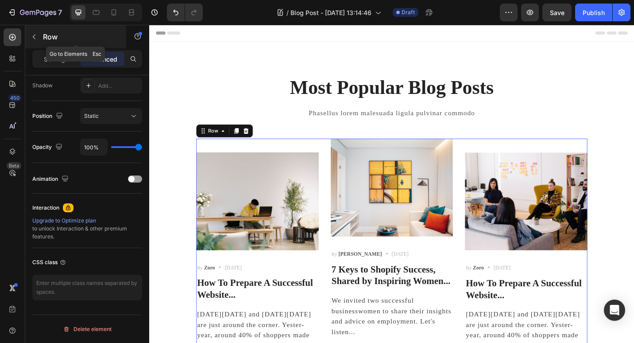
click at [40, 33] on button "button" at bounding box center [34, 37] width 14 height 14
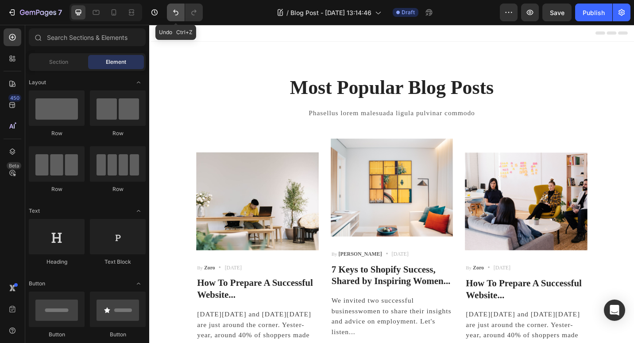
click at [173, 13] on icon "Undo/Redo" at bounding box center [175, 12] width 9 height 9
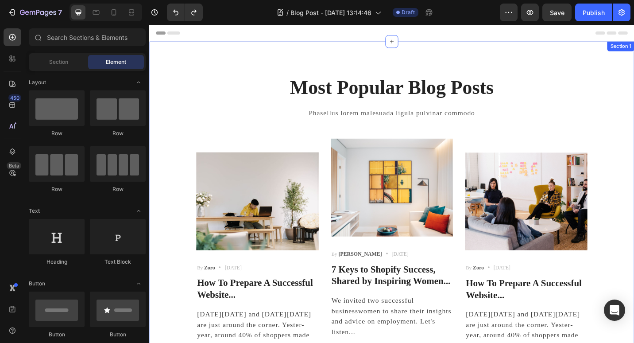
click at [246, 75] on div "Most Popular Blog Posts Heading Phasellus lorem malesuada ligula pulvinar commo…" at bounding box center [414, 230] width 531 height 375
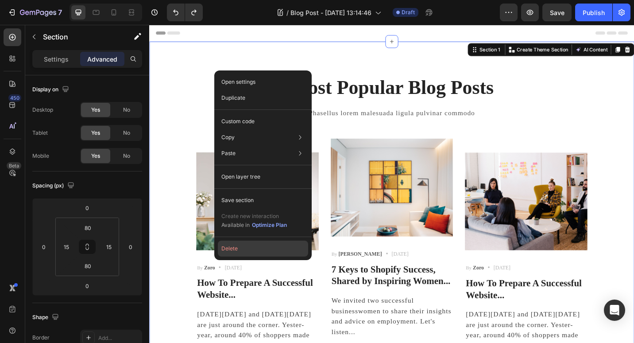
click at [228, 249] on button "Delete" at bounding box center [263, 248] width 90 height 16
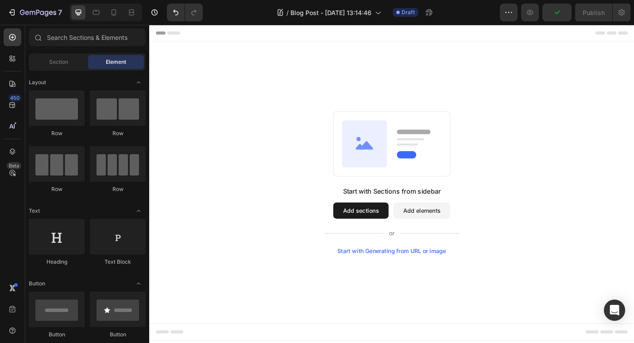
click at [388, 227] on button "Add sections" at bounding box center [381, 228] width 61 height 18
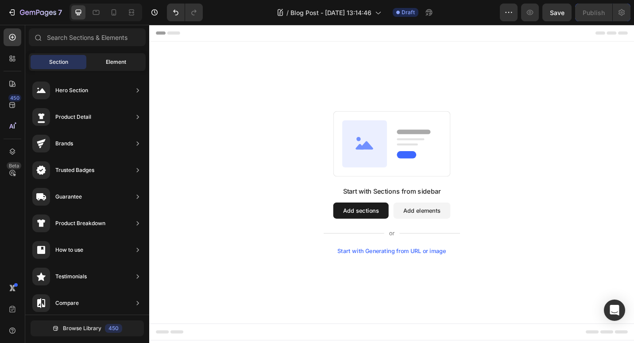
click at [119, 61] on span "Element" at bounding box center [116, 62] width 20 height 8
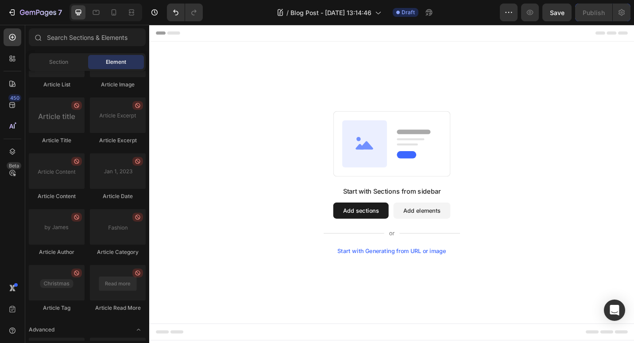
scroll to position [2354, 0]
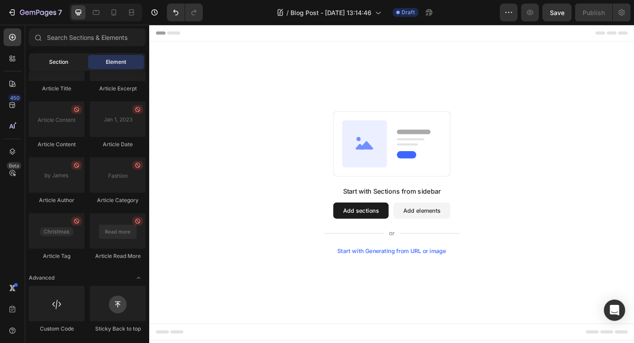
click at [65, 63] on span "Section" at bounding box center [58, 62] width 19 height 8
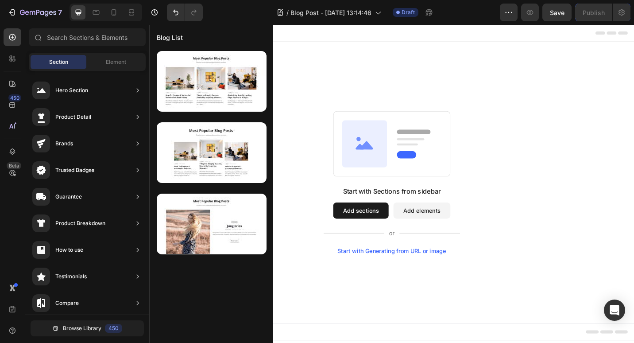
scroll to position [270, 0]
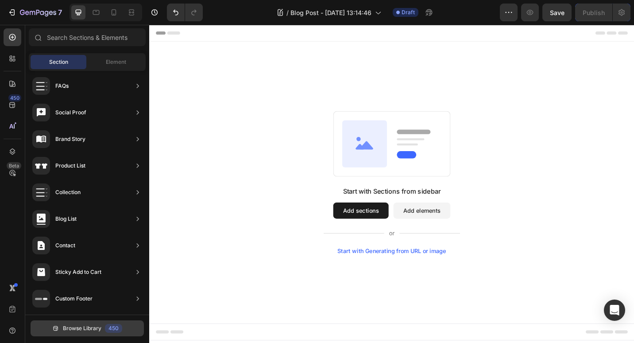
click at [81, 324] on span "Browse Library" at bounding box center [82, 328] width 39 height 8
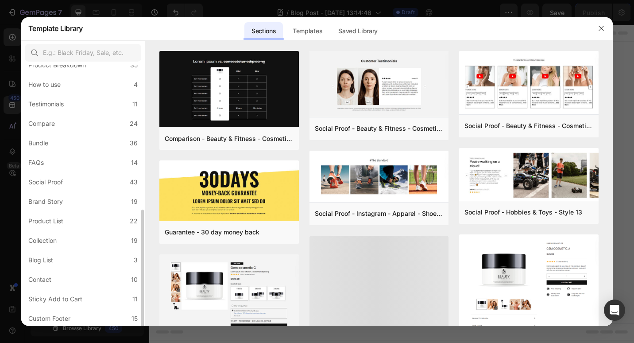
scroll to position [173, 0]
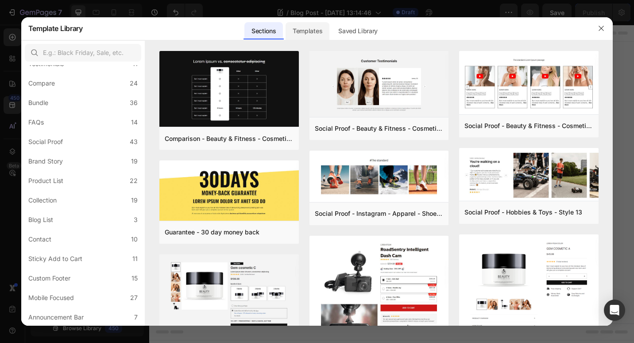
click at [311, 33] on div "Templates" at bounding box center [308, 31] width 44 height 18
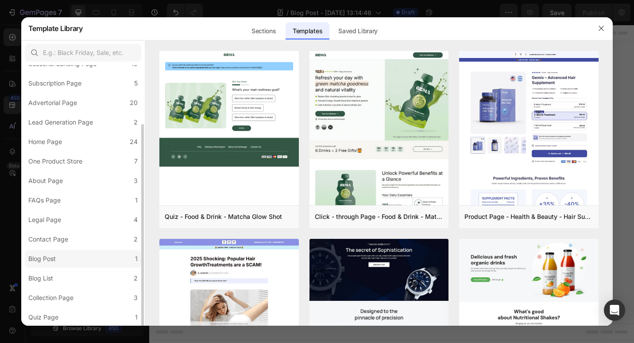
click at [46, 261] on div "Blog Post" at bounding box center [41, 258] width 27 height 11
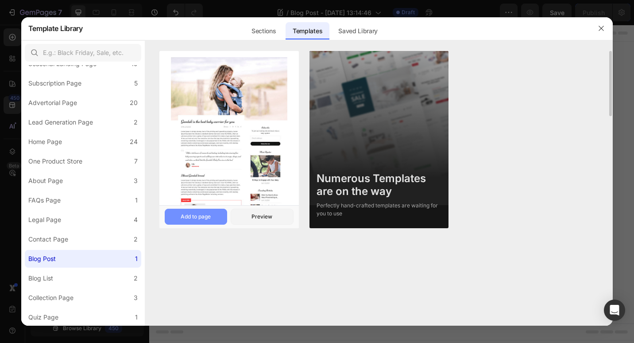
click at [185, 216] on div "Add to page" at bounding box center [196, 217] width 30 height 8
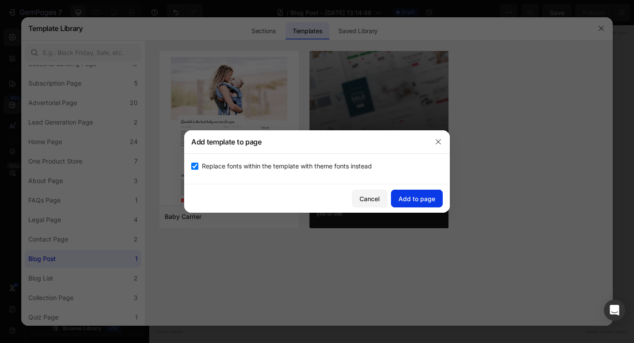
click at [417, 197] on div "Add to page" at bounding box center [416, 198] width 37 height 9
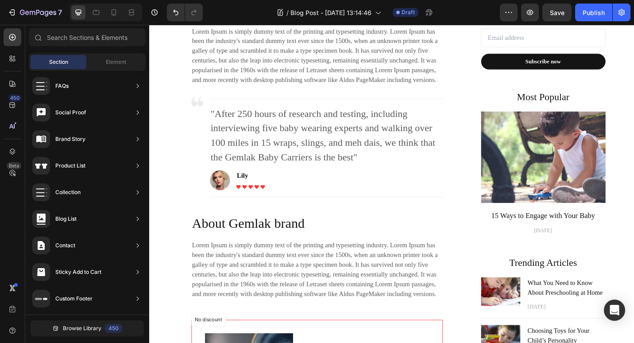
scroll to position [133, 0]
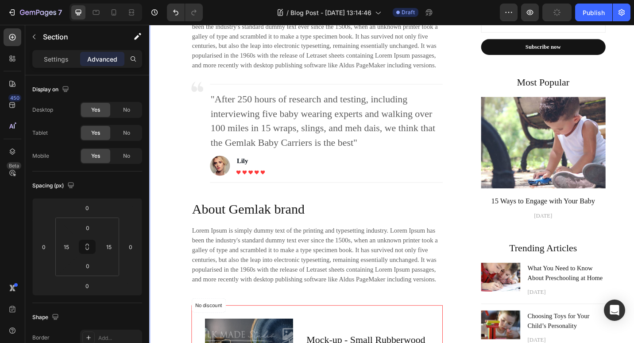
click at [47, 64] on div "Settings" at bounding box center [56, 59] width 44 height 14
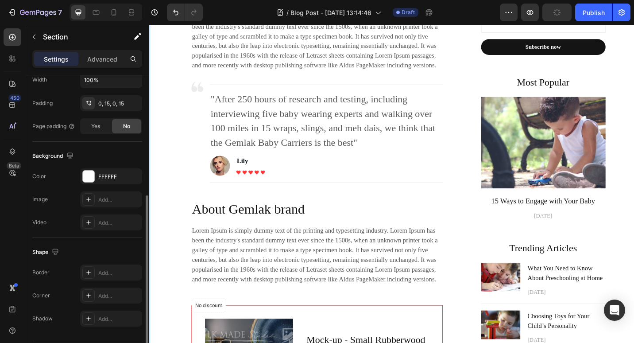
scroll to position [247, 0]
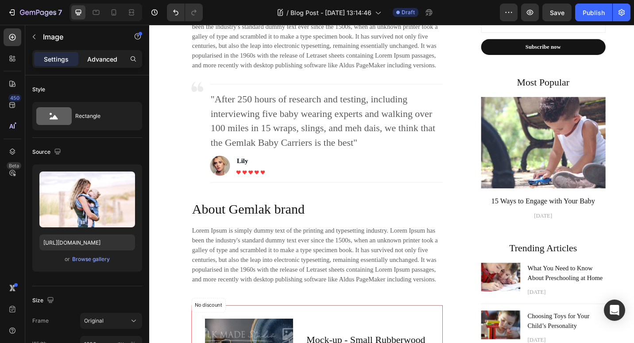
click at [92, 62] on p "Advanced" at bounding box center [102, 58] width 30 height 9
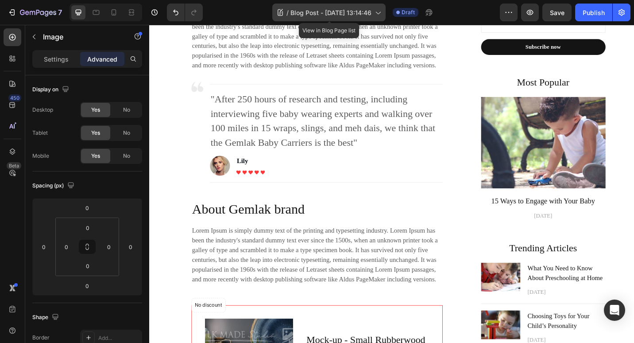
click at [319, 14] on span "Blog Post - [DATE] 13:14:46" at bounding box center [330, 12] width 81 height 9
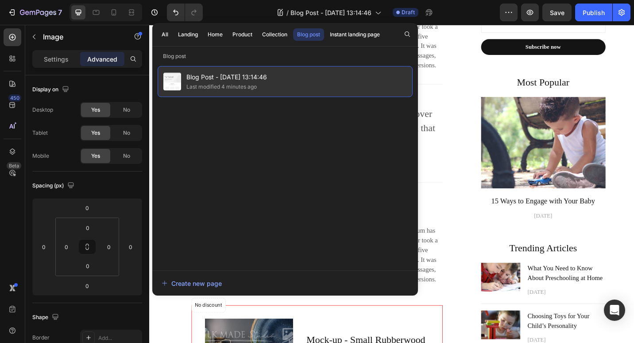
drag, startPoint x: 242, startPoint y: 86, endPoint x: 232, endPoint y: 80, distance: 11.4
click at [232, 80] on span "Blog Post - [DATE] 13:14:46" at bounding box center [226, 77] width 81 height 11
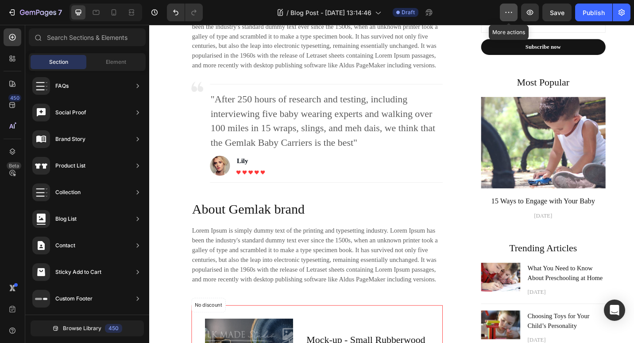
click at [510, 11] on icon "button" at bounding box center [508, 12] width 9 height 9
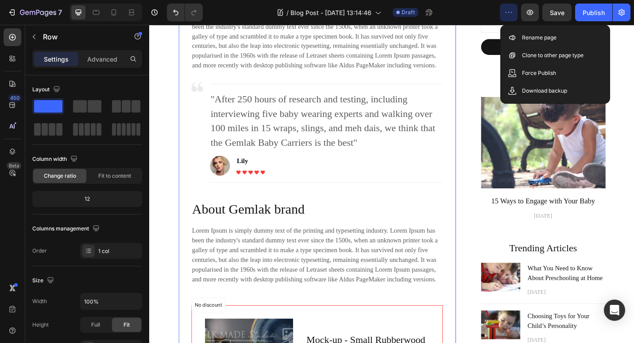
click at [99, 61] on p "Advanced" at bounding box center [102, 58] width 30 height 9
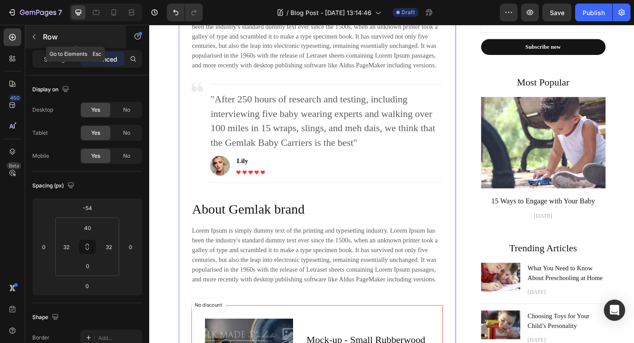
click at [36, 38] on icon "button" at bounding box center [34, 36] width 7 height 7
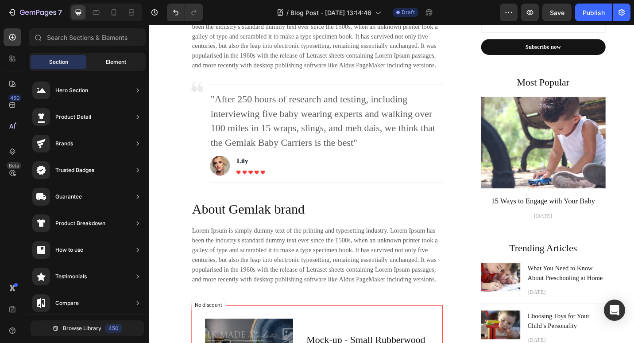
click at [112, 60] on span "Element" at bounding box center [116, 62] width 20 height 8
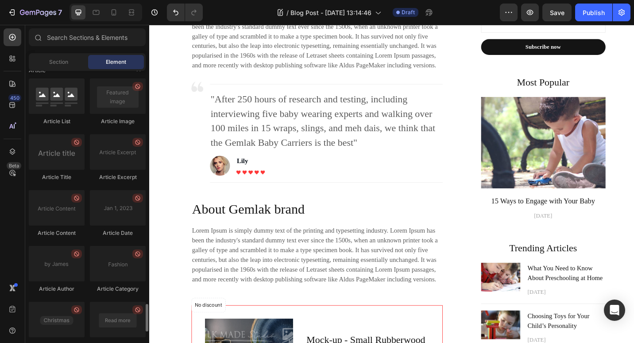
scroll to position [2354, 0]
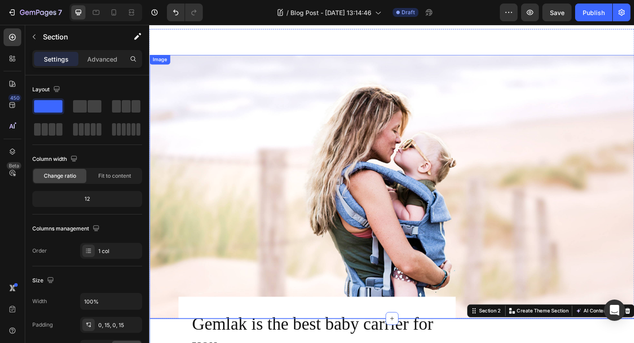
scroll to position [0, 0]
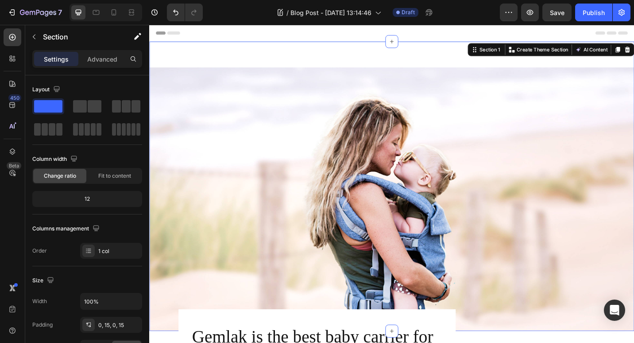
click at [241, 60] on div "Image Section 1 You can create reusable sections Create Theme Section AI Conten…" at bounding box center [414, 201] width 531 height 317
click at [211, 51] on div "Image Section 1 You can create reusable sections Create Theme Section AI Conten…" at bounding box center [414, 201] width 531 height 317
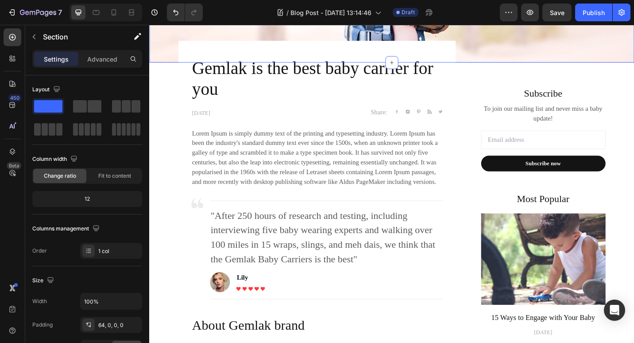
scroll to position [310, 0]
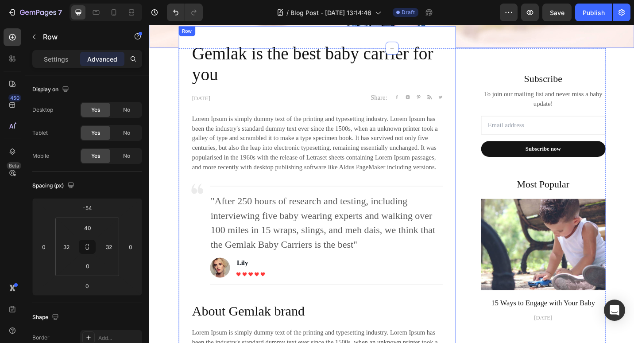
click at [51, 61] on p "Settings" at bounding box center [56, 58] width 25 height 9
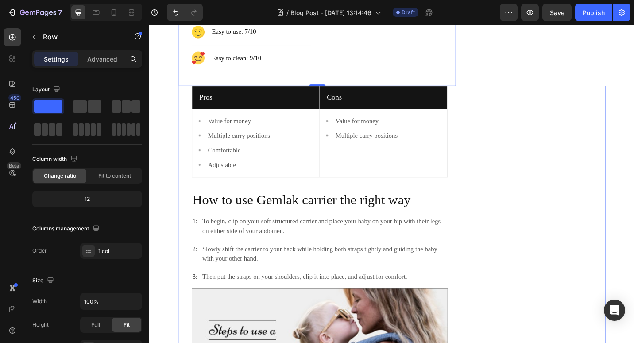
scroll to position [1284, 0]
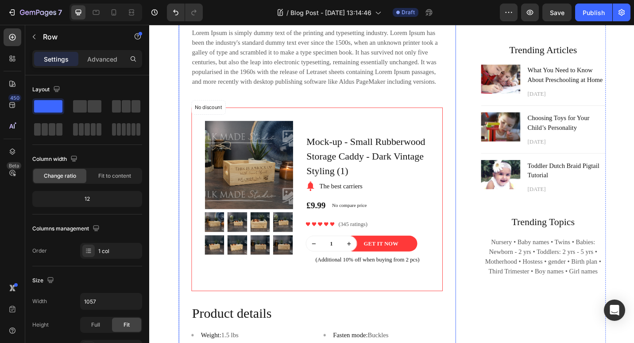
scroll to position [546, 0]
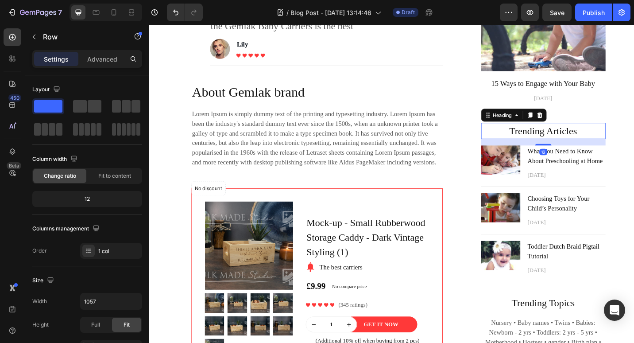
click at [513, 132] on h2 "Trending Articles" at bounding box center [581, 141] width 136 height 18
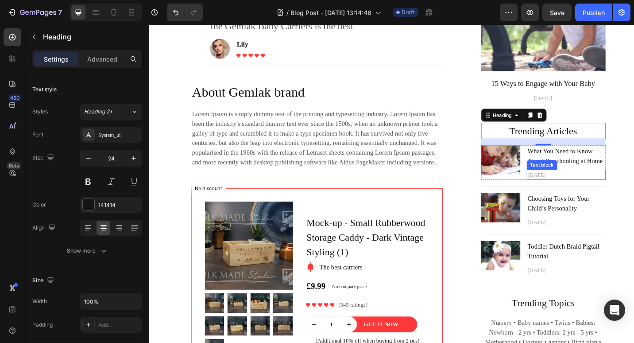
click at [622, 190] on p "[DATE]" at bounding box center [606, 188] width 85 height 9
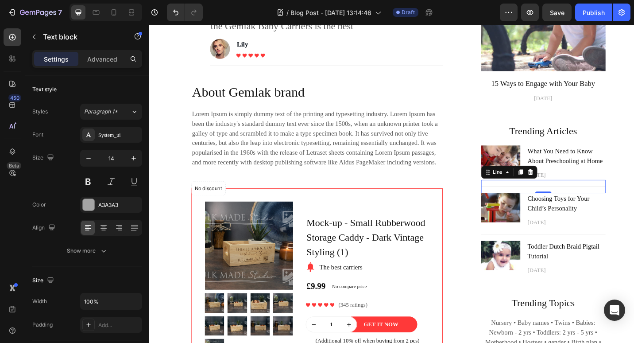
click at [627, 205] on div "Title Line 0" at bounding box center [581, 201] width 136 height 15
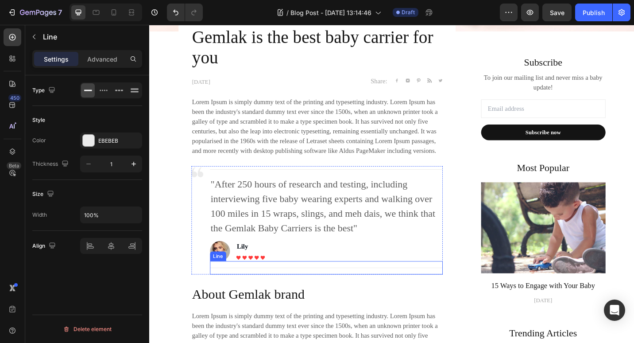
scroll to position [147, 0]
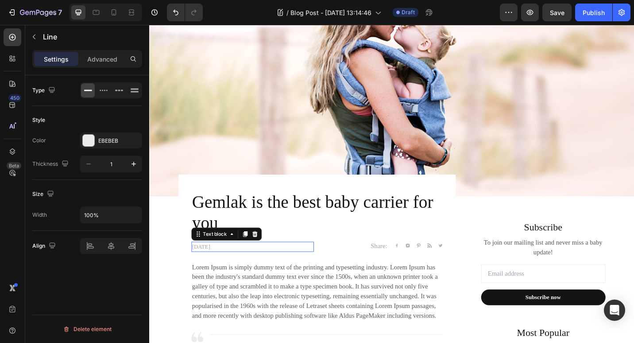
click at [272, 263] on p "[DATE]" at bounding box center [262, 267] width 132 height 9
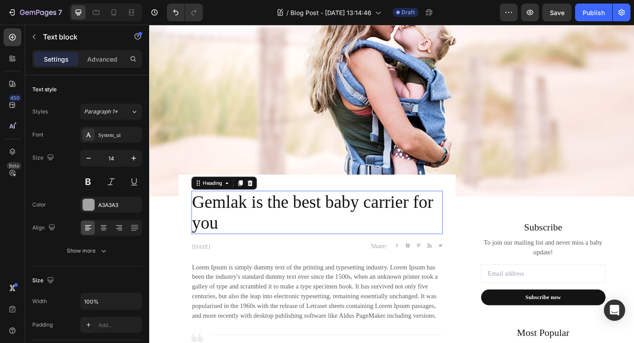
click at [284, 248] on p "Gemlak is the best baby carrier for you" at bounding box center [333, 230] width 274 height 46
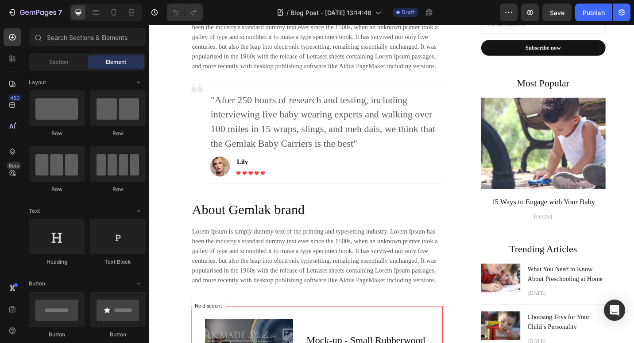
scroll to position [133, 0]
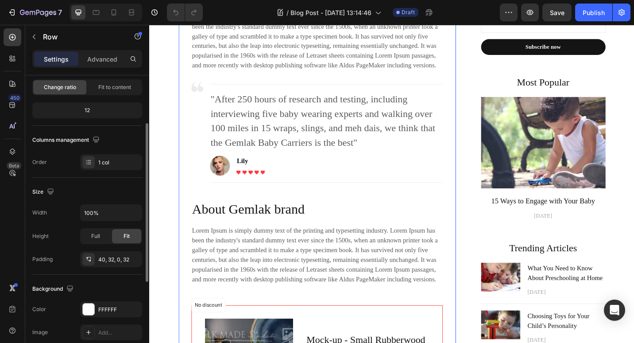
scroll to position [247, 0]
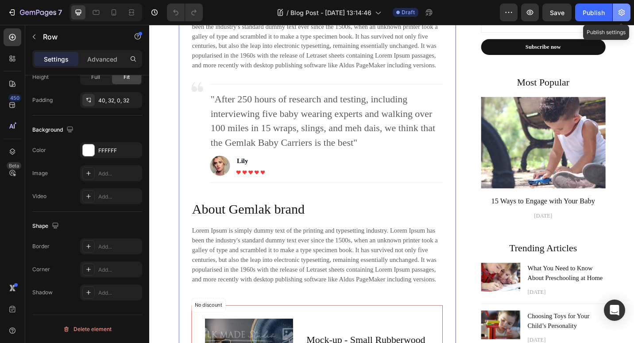
click at [619, 14] on icon "button" at bounding box center [621, 12] width 9 height 9
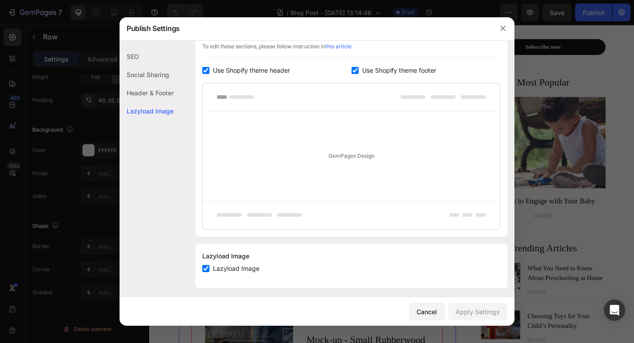
scroll to position [445, 0]
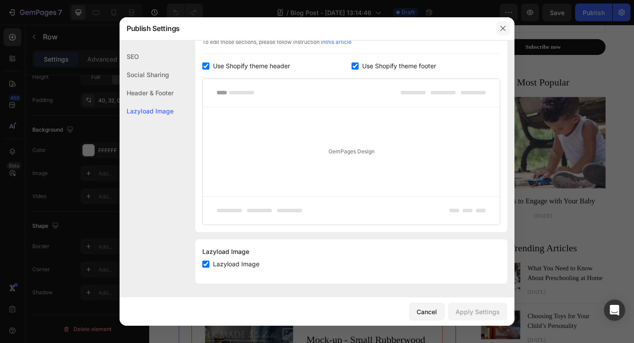
click at [500, 28] on icon "button" at bounding box center [502, 28] width 7 height 7
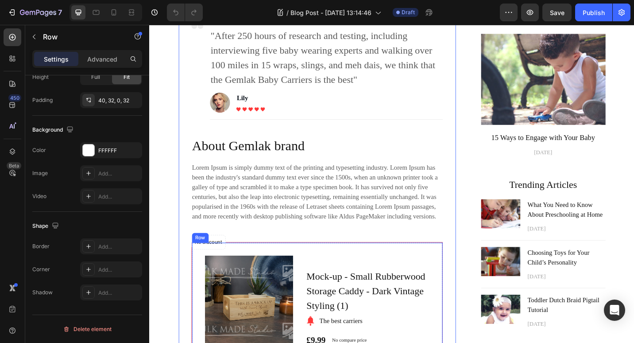
scroll to position [576, 0]
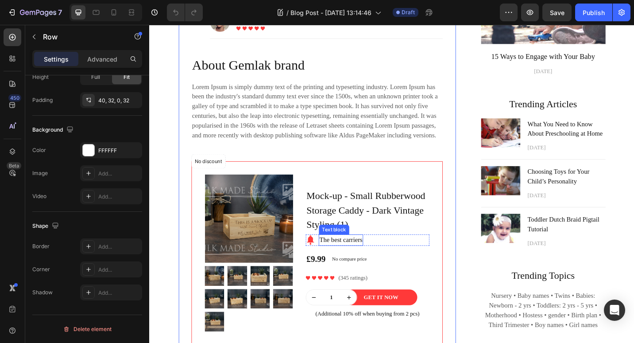
click at [345, 256] on p "The best carriers" at bounding box center [359, 260] width 47 height 11
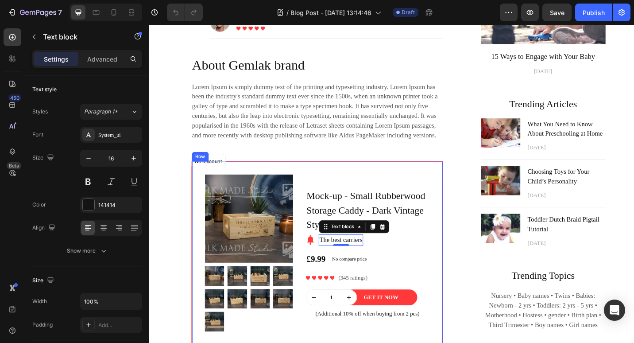
click at [381, 183] on div "Product Images Row Mock-up - Small Rubberwood Storage Caddy - Dark Vintage Styl…" at bounding box center [333, 274] width 274 height 200
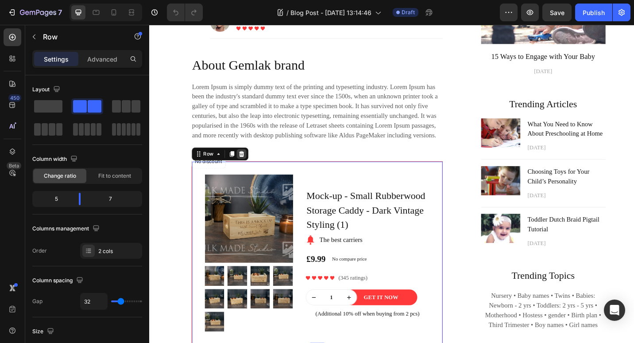
click at [249, 164] on icon at bounding box center [250, 165] width 7 height 7
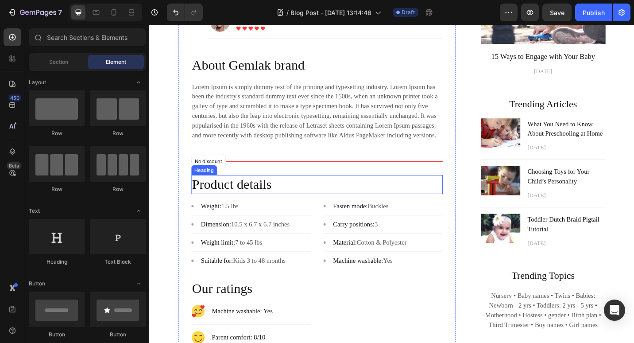
click at [338, 200] on p "Product details" at bounding box center [333, 199] width 274 height 19
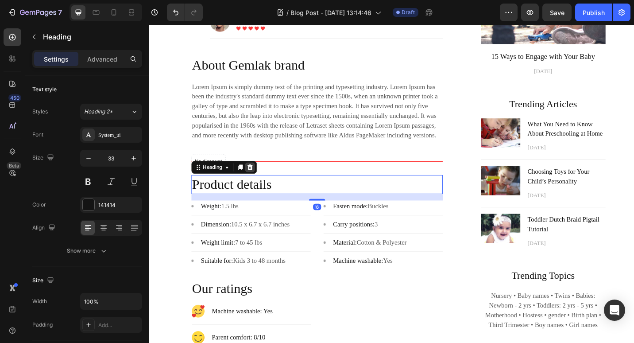
click at [258, 181] on icon at bounding box center [259, 181] width 6 height 6
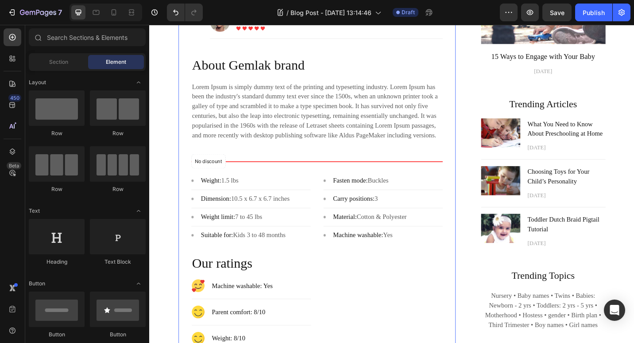
click at [280, 172] on div "Gemlak is the best baby carrier for you Heading [DATE] Text block Share: Text b…" at bounding box center [332, 115] width 275 height 680
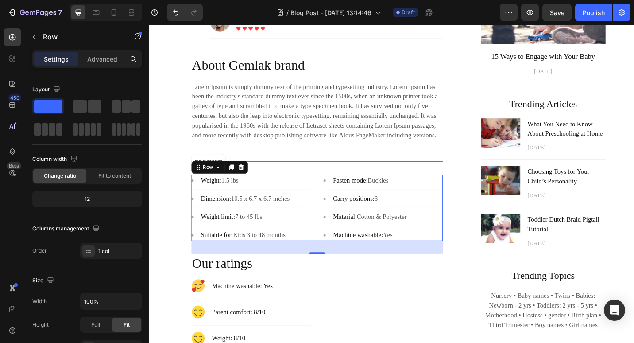
click at [323, 206] on div "Image Weight: 1.5 lbs Text block Row Title Line Image Dimension: 10.5 x 6.7 x 6…" at bounding box center [332, 225] width 275 height 72
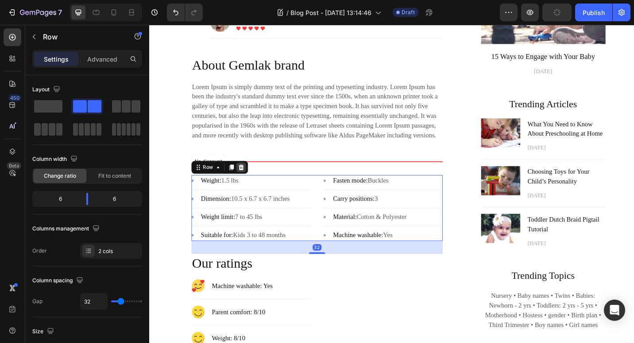
click at [247, 179] on icon at bounding box center [250, 181] width 6 height 6
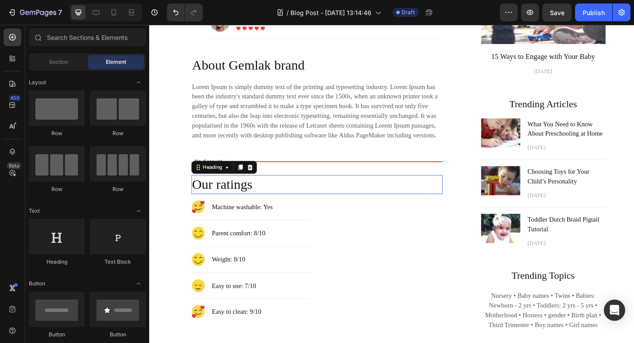
click at [352, 206] on p "Our ratings" at bounding box center [333, 199] width 274 height 19
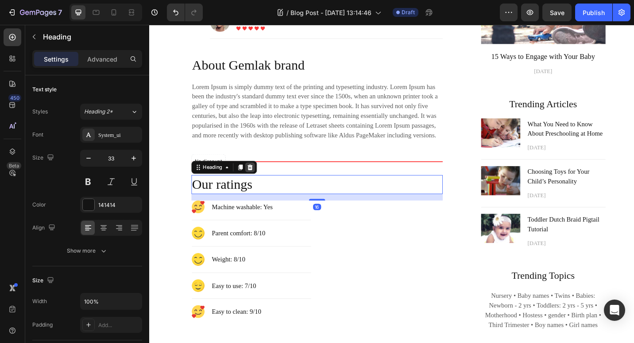
click at [256, 182] on icon at bounding box center [259, 181] width 6 height 6
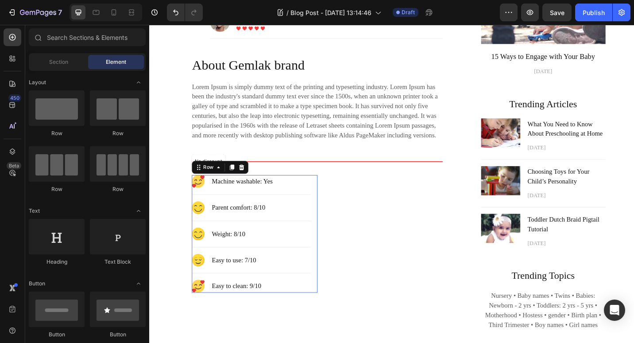
click at [325, 201] on div "Image Machine washable: Yes Text block Row Title Line Image Parent comfort: 8/1…" at bounding box center [265, 253] width 138 height 129
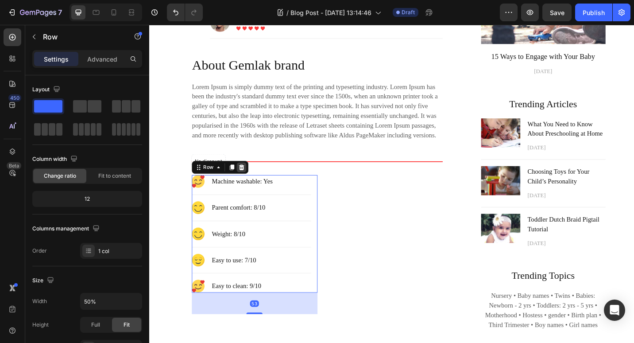
click at [247, 182] on icon at bounding box center [250, 181] width 6 height 6
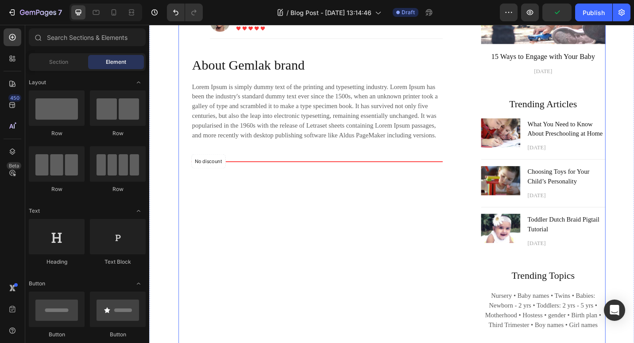
scroll to position [664, 0]
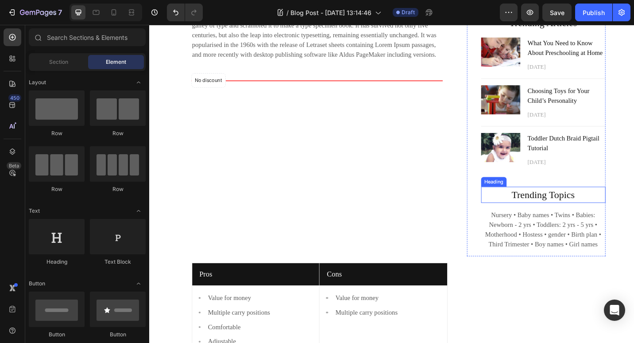
click at [584, 209] on p "Trending Topics" at bounding box center [581, 211] width 135 height 16
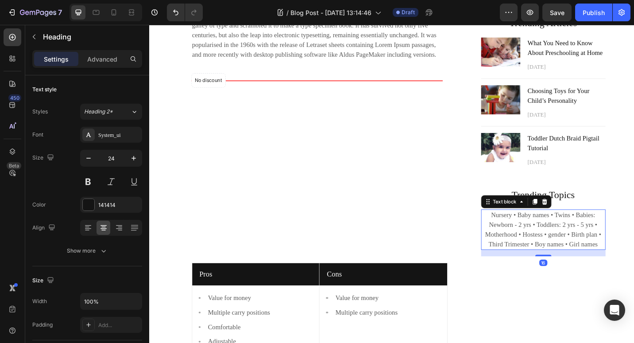
click at [571, 246] on p "Nursery • Baby names • Twins • Babies: Newborn - 2 yrs • Toddlers: 2 yrs - 5 yr…" at bounding box center [581, 249] width 135 height 43
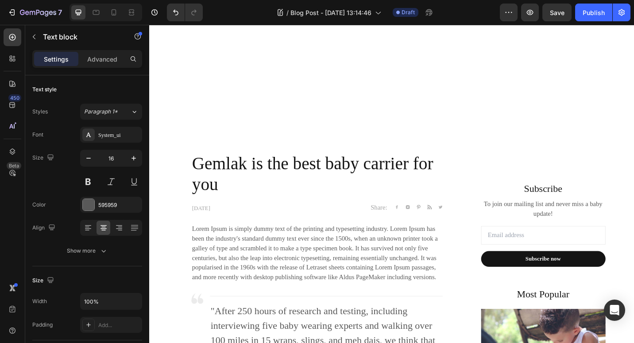
scroll to position [177, 0]
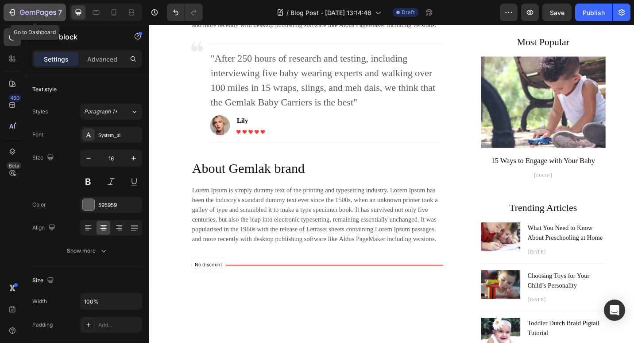
click at [11, 12] on icon "button" at bounding box center [11, 12] width 4 height 3
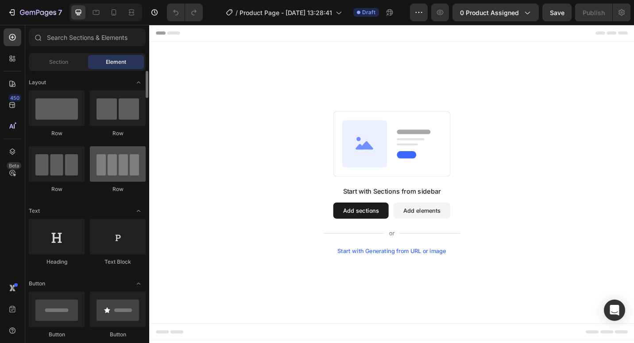
click at [119, 162] on div at bounding box center [118, 163] width 56 height 35
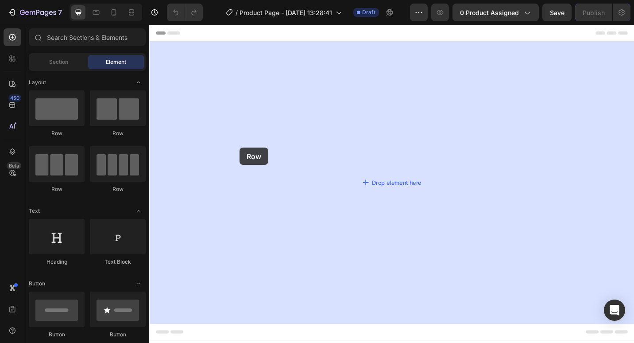
drag, startPoint x: 267, startPoint y: 187, endPoint x: 248, endPoint y: 159, distance: 33.8
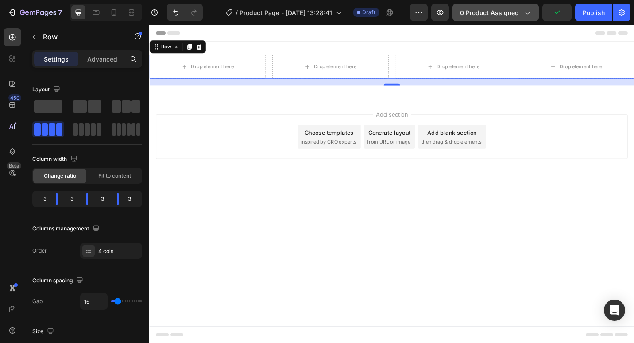
click at [521, 13] on div "0 product assigned" at bounding box center [495, 12] width 71 height 9
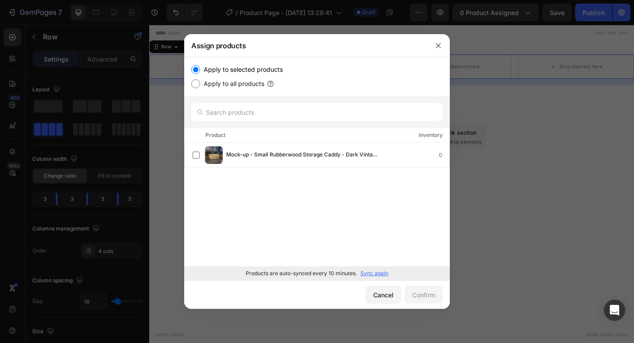
click at [217, 83] on label "Apply to all products" at bounding box center [232, 83] width 64 height 11
click at [200, 83] on input "Apply to all products" at bounding box center [195, 83] width 9 height 9
radio input "true"
click at [197, 83] on input "Apply to all products" at bounding box center [195, 83] width 9 height 9
click at [197, 67] on input "Apply to selected products" at bounding box center [195, 69] width 9 height 9
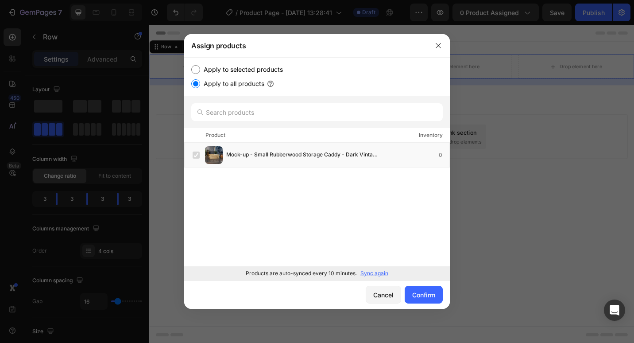
radio input "true"
click at [196, 152] on label at bounding box center [196, 154] width 7 height 7
click at [421, 299] on button "Confirm" at bounding box center [424, 295] width 38 height 18
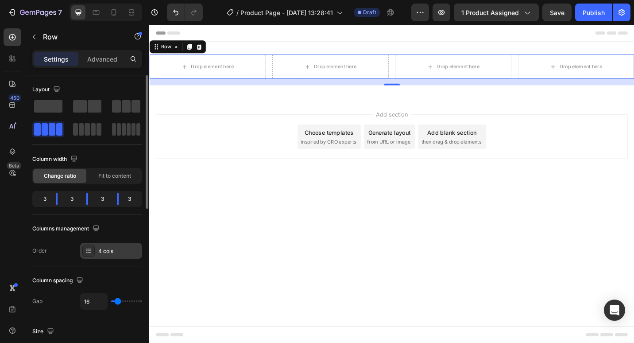
click at [100, 253] on div "4 cols" at bounding box center [119, 251] width 42 height 8
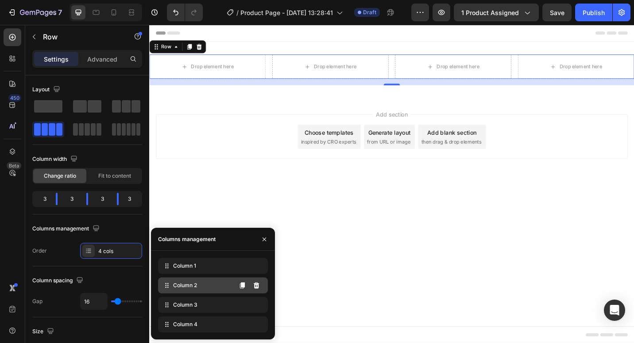
click at [176, 286] on span "Column 2" at bounding box center [185, 285] width 24 height 8
click at [264, 238] on icon "button" at bounding box center [264, 239] width 7 height 7
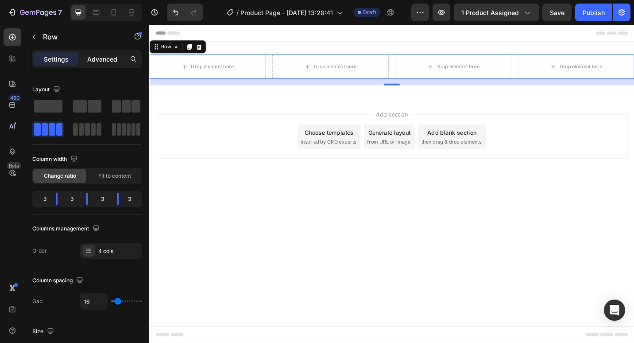
click at [104, 59] on p "Advanced" at bounding box center [102, 58] width 30 height 9
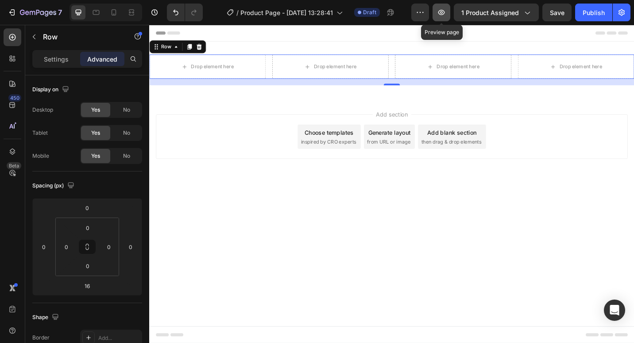
click at [443, 12] on icon "button" at bounding box center [441, 12] width 3 height 3
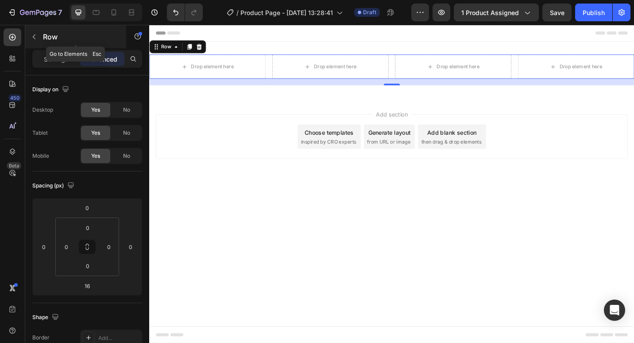
click at [33, 36] on icon "button" at bounding box center [34, 36] width 7 height 7
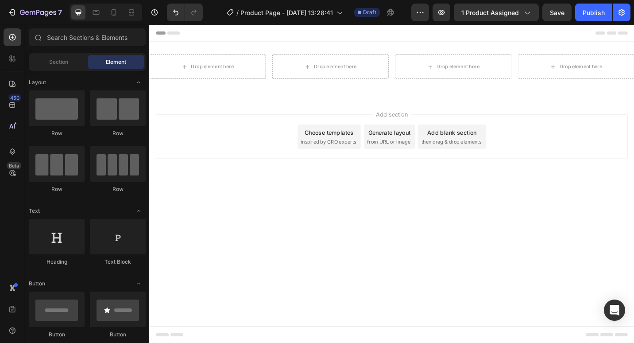
click at [103, 64] on div "Element" at bounding box center [116, 62] width 56 height 14
click at [60, 62] on span "Section" at bounding box center [58, 62] width 19 height 8
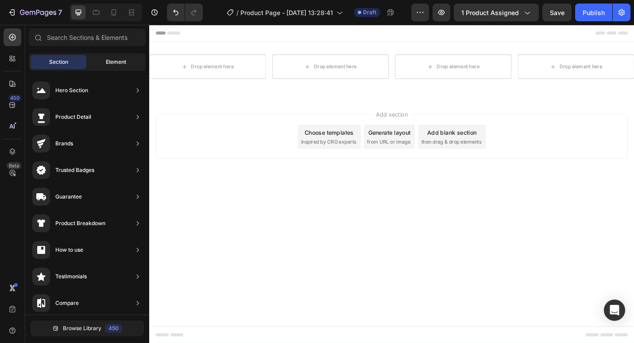
click at [111, 61] on span "Element" at bounding box center [116, 62] width 20 height 8
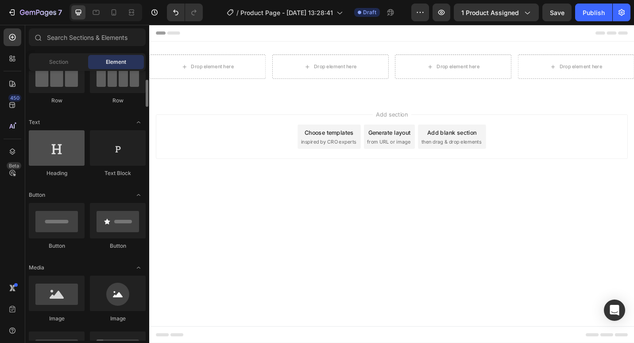
scroll to position [133, 0]
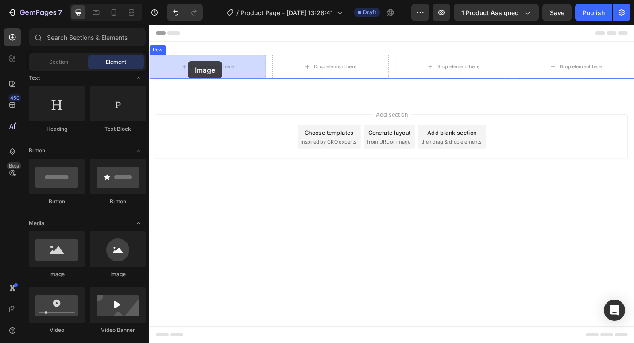
drag, startPoint x: 203, startPoint y: 276, endPoint x: 191, endPoint y: 65, distance: 211.5
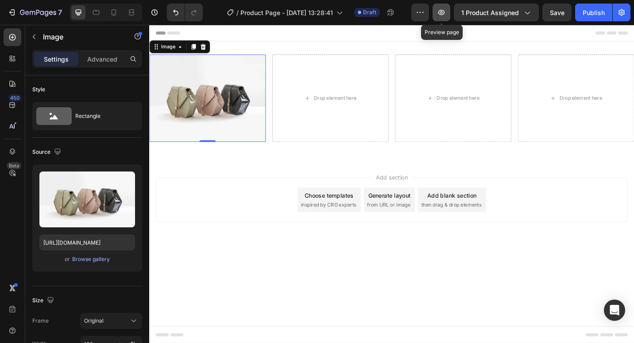
click at [444, 13] on icon "button" at bounding box center [441, 12] width 9 height 9
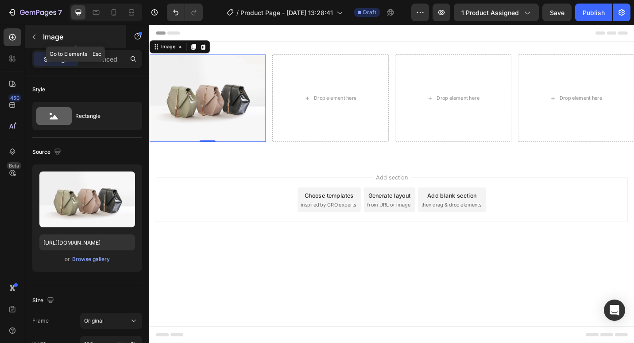
click at [53, 33] on p "Image" at bounding box center [80, 36] width 75 height 11
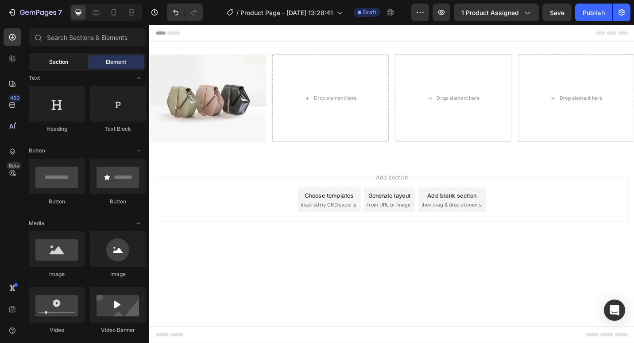
click at [47, 60] on div "Section" at bounding box center [59, 62] width 56 height 14
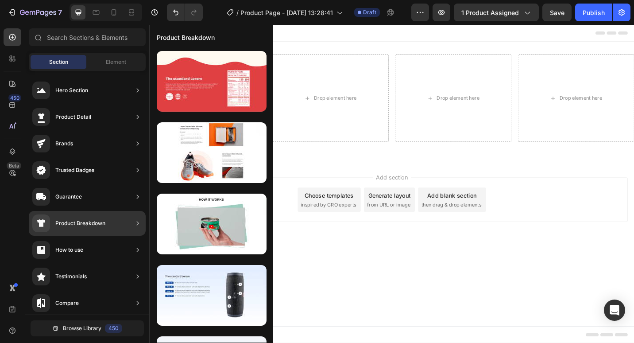
click at [93, 224] on div "Product Breakdown" at bounding box center [80, 223] width 50 height 9
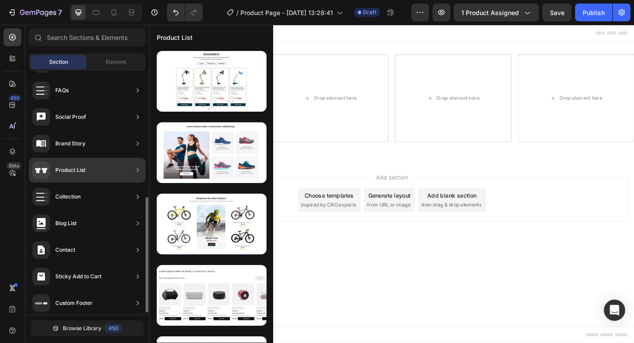
scroll to position [270, 0]
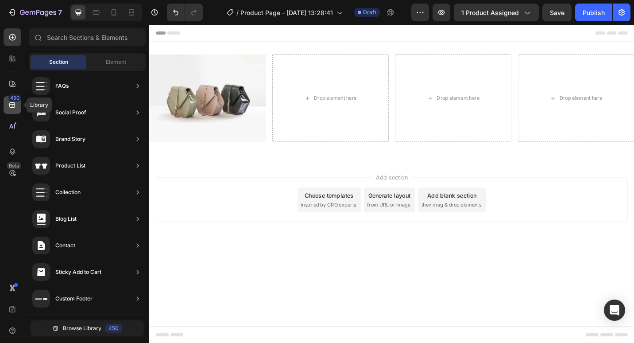
click at [12, 101] on icon at bounding box center [12, 104] width 9 height 9
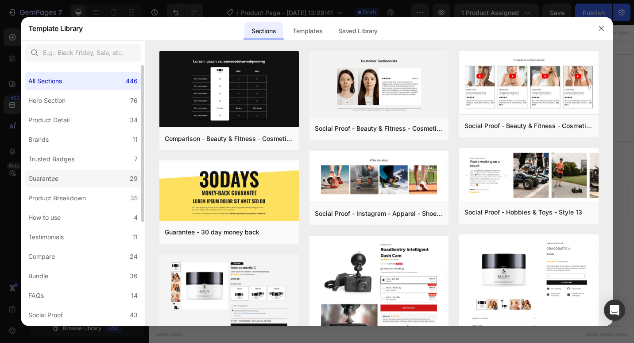
scroll to position [133, 0]
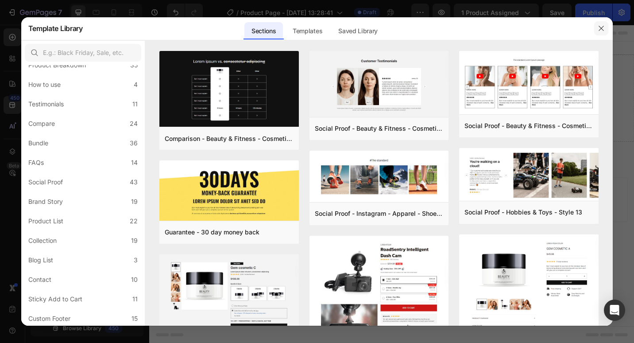
click at [602, 24] on button "button" at bounding box center [601, 28] width 14 height 14
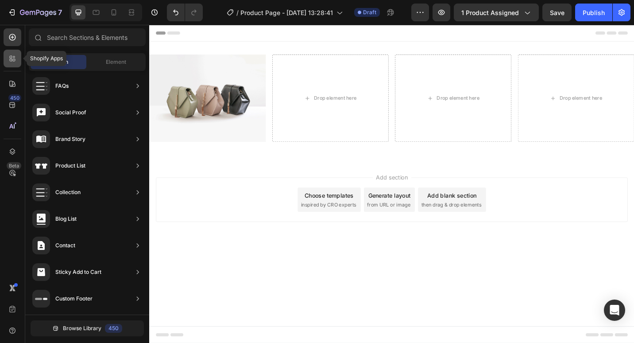
click at [10, 58] on icon at bounding box center [12, 58] width 9 height 9
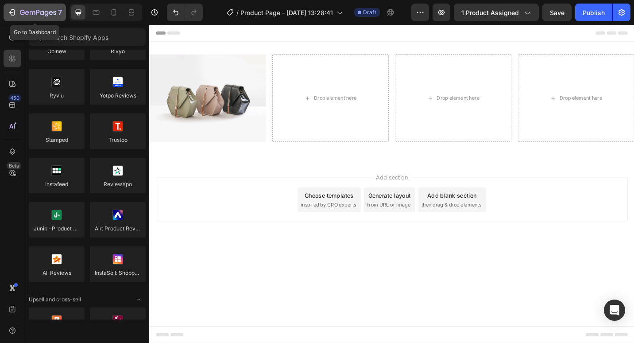
click at [14, 10] on icon "button" at bounding box center [13, 12] width 4 height 6
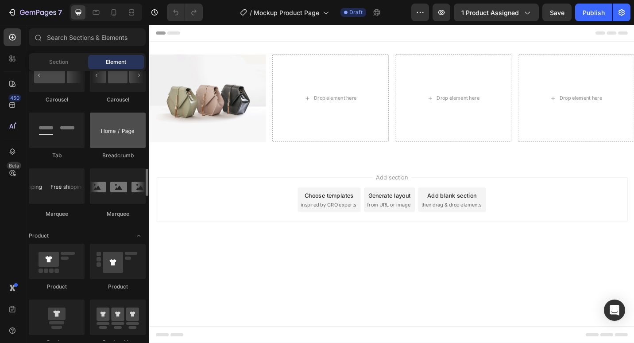
scroll to position [1018, 0]
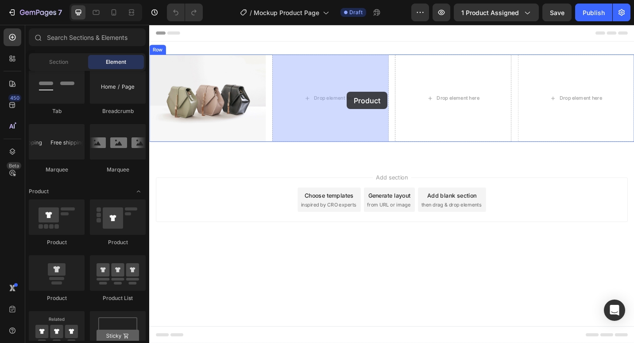
drag, startPoint x: 205, startPoint y: 243, endPoint x: 362, endPoint y: 97, distance: 214.9
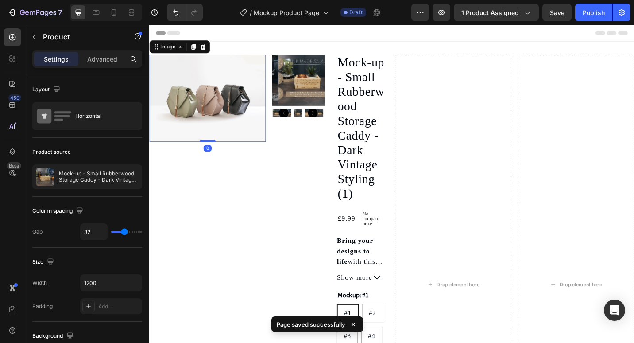
click at [231, 104] on img at bounding box center [213, 105] width 128 height 96
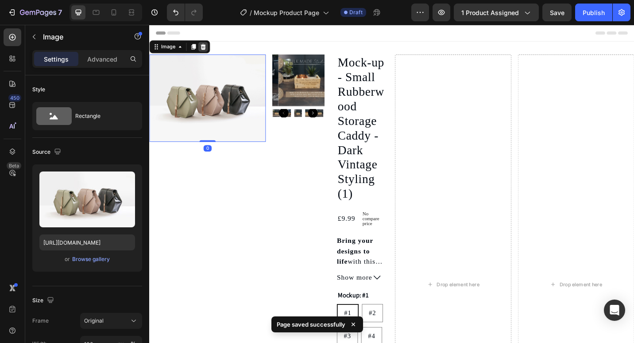
click at [209, 46] on icon at bounding box center [208, 48] width 7 height 7
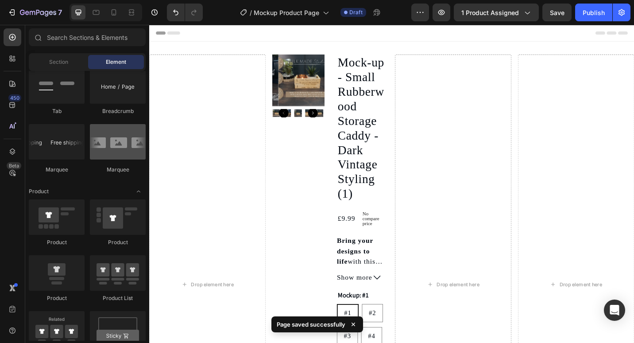
scroll to position [1107, 0]
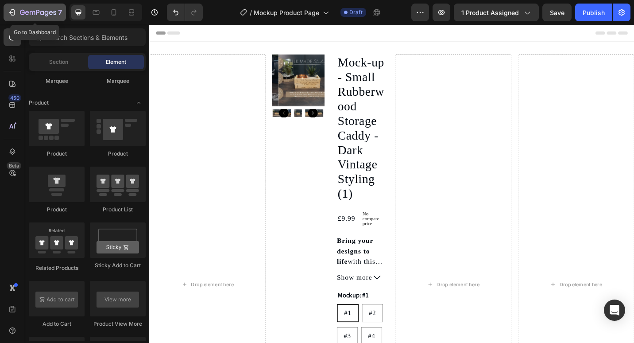
click at [9, 11] on icon "button" at bounding box center [12, 12] width 9 height 9
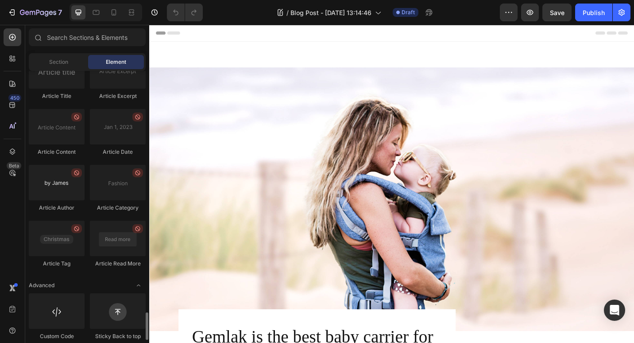
scroll to position [2354, 0]
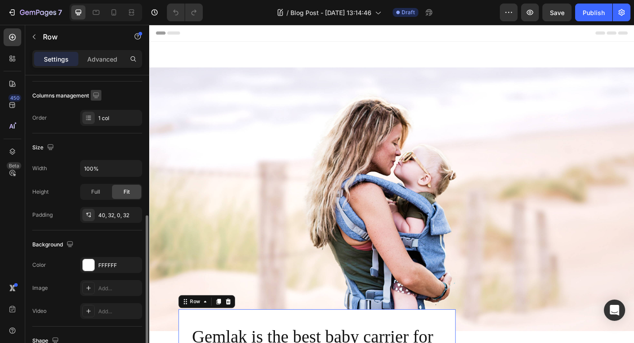
scroll to position [247, 0]
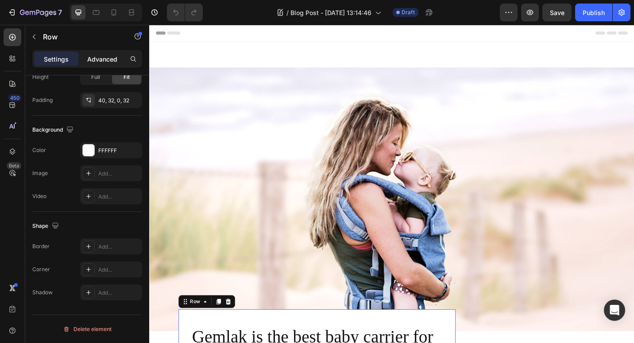
click at [111, 61] on p "Advanced" at bounding box center [102, 58] width 30 height 9
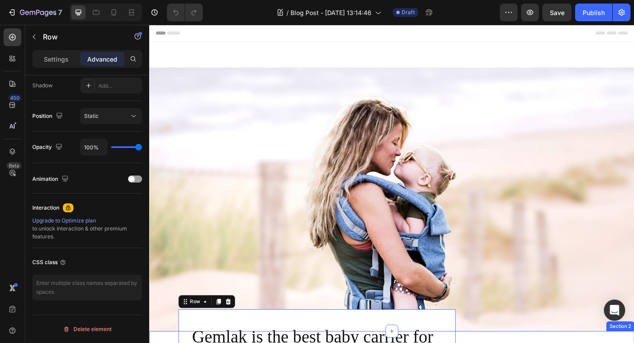
scroll to position [0, 0]
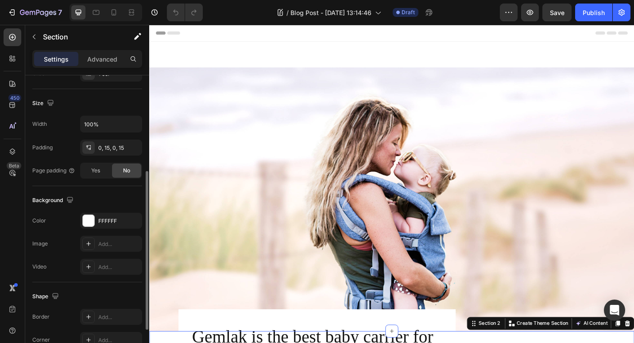
scroll to position [247, 0]
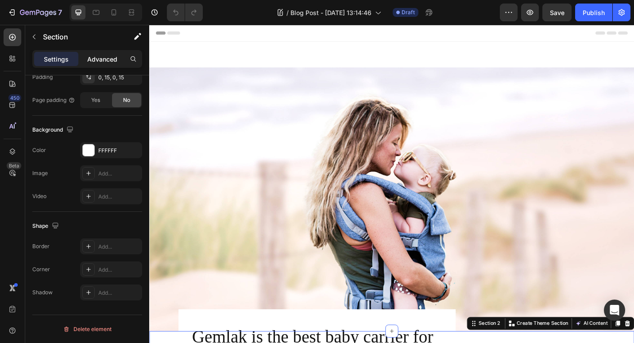
click at [95, 62] on p "Advanced" at bounding box center [102, 58] width 30 height 9
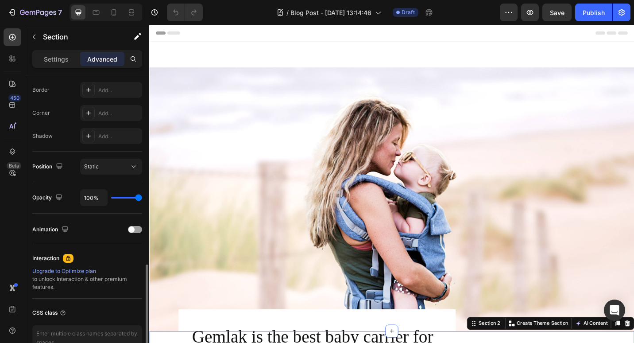
scroll to position [298, 0]
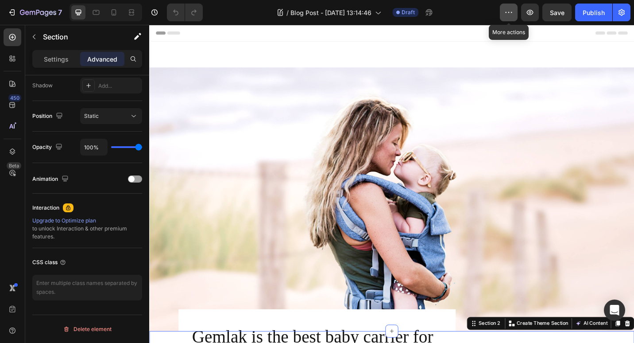
click at [512, 13] on icon "button" at bounding box center [511, 12] width 1 height 1
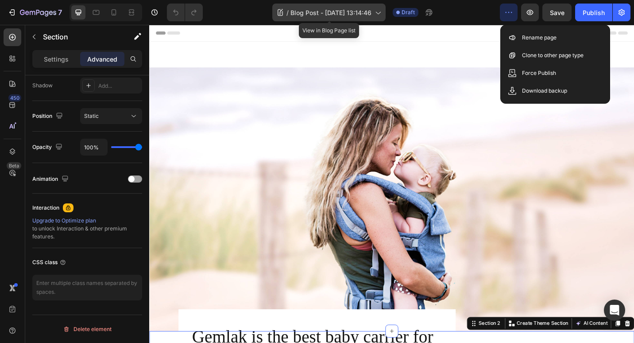
click at [380, 12] on icon at bounding box center [377, 12] width 9 height 9
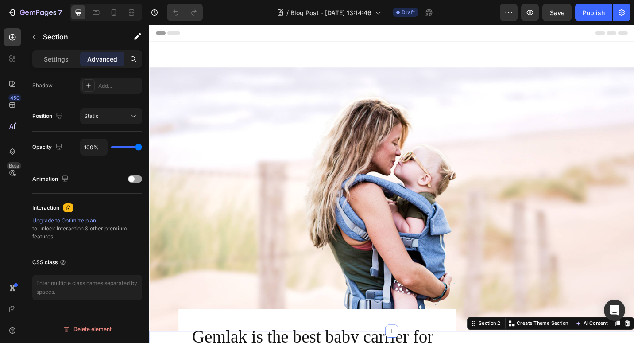
click at [444, 13] on div "/ Blog Post - [DATE] 13:14:46 Draft" at bounding box center [355, 13] width 290 height 18
click at [601, 13] on div "Publish" at bounding box center [594, 12] width 22 height 9
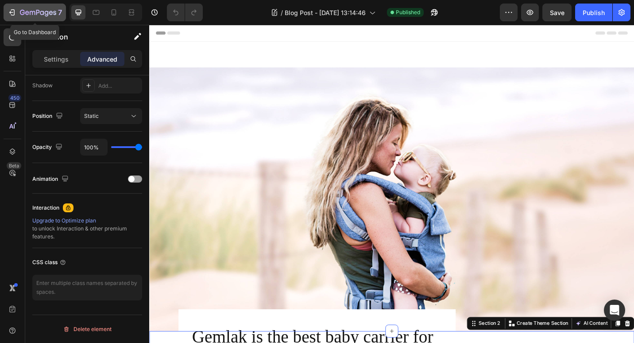
click at [12, 11] on icon "button" at bounding box center [12, 12] width 9 height 9
